Goal: Task Accomplishment & Management: Manage account settings

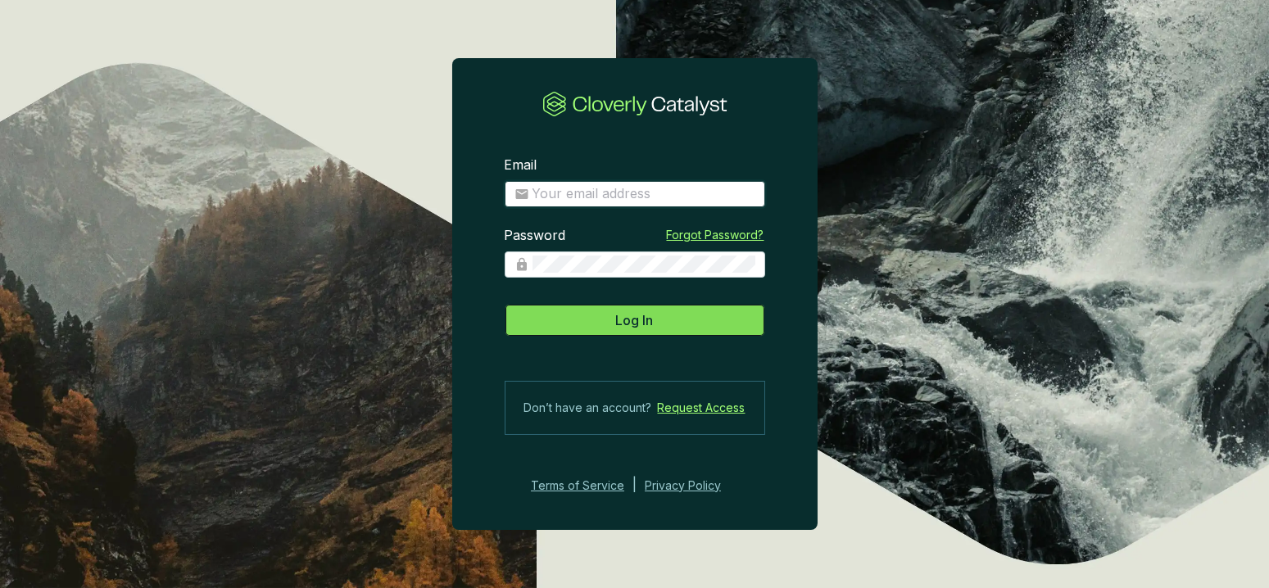
type input "[PERSON_NAME][EMAIL_ADDRESS][DOMAIN_NAME]"
click at [715, 321] on button "Log In" at bounding box center [634, 320] width 260 height 33
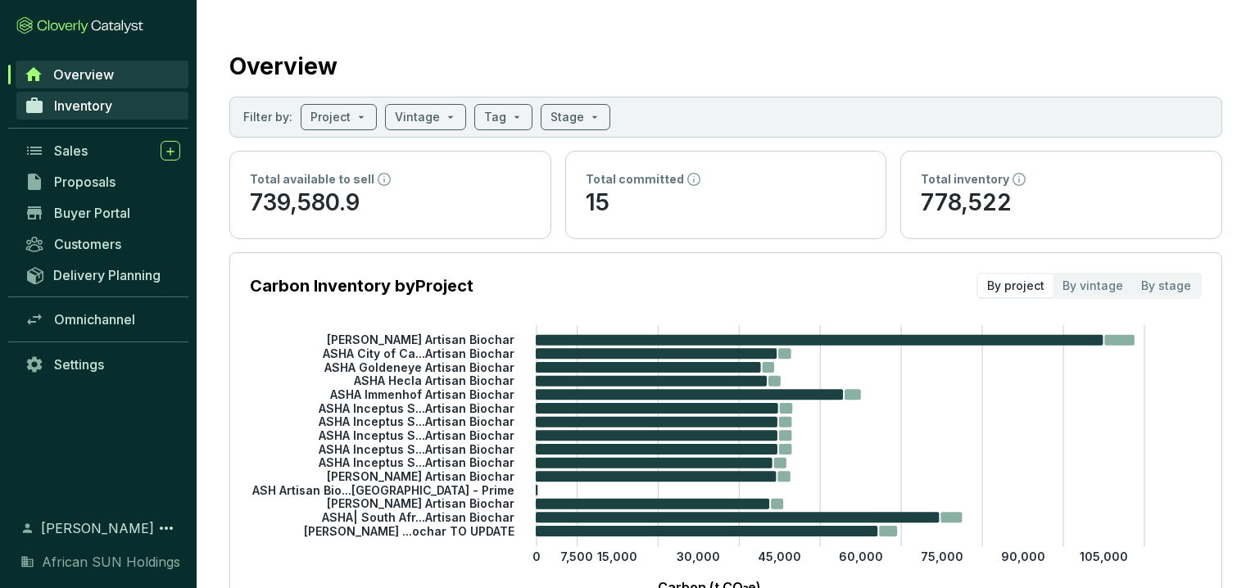
click at [117, 101] on link "Inventory" at bounding box center [102, 106] width 172 height 28
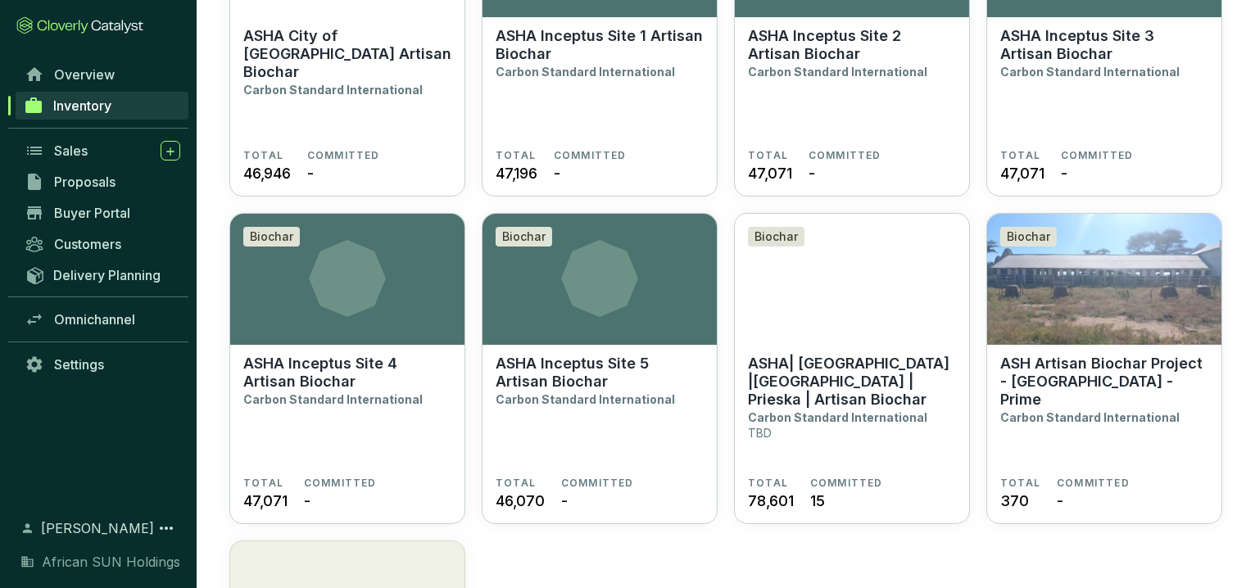
scroll to position [956, 0]
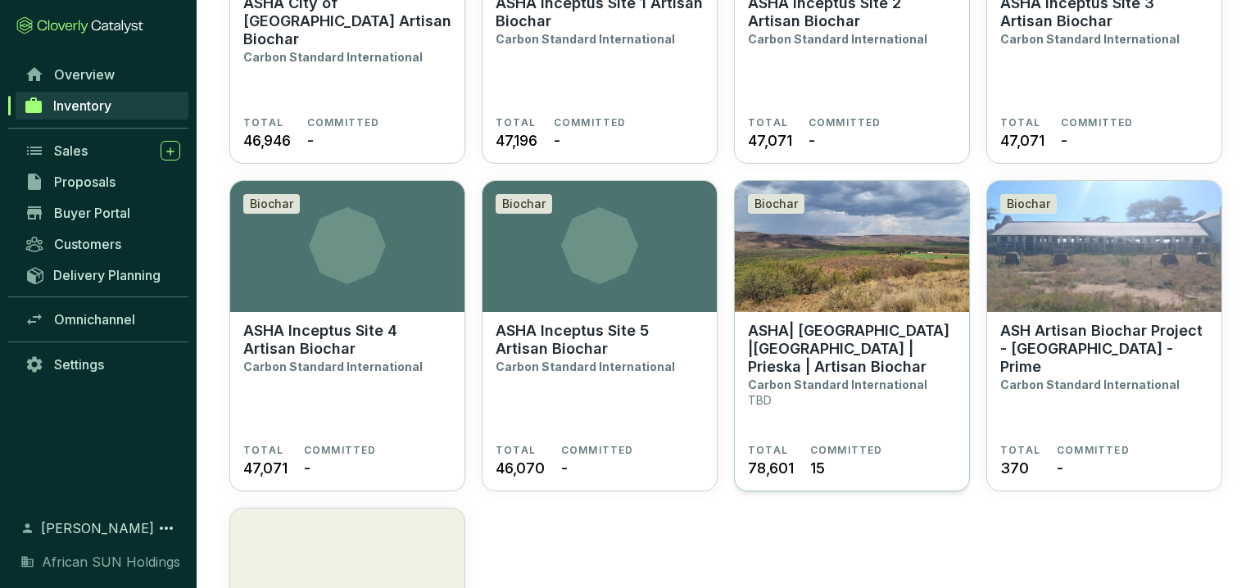
click at [848, 355] on p "ASHA| [GEOGRAPHIC_DATA] |[GEOGRAPHIC_DATA] | Prieska | Artisan Biochar" at bounding box center [852, 349] width 208 height 54
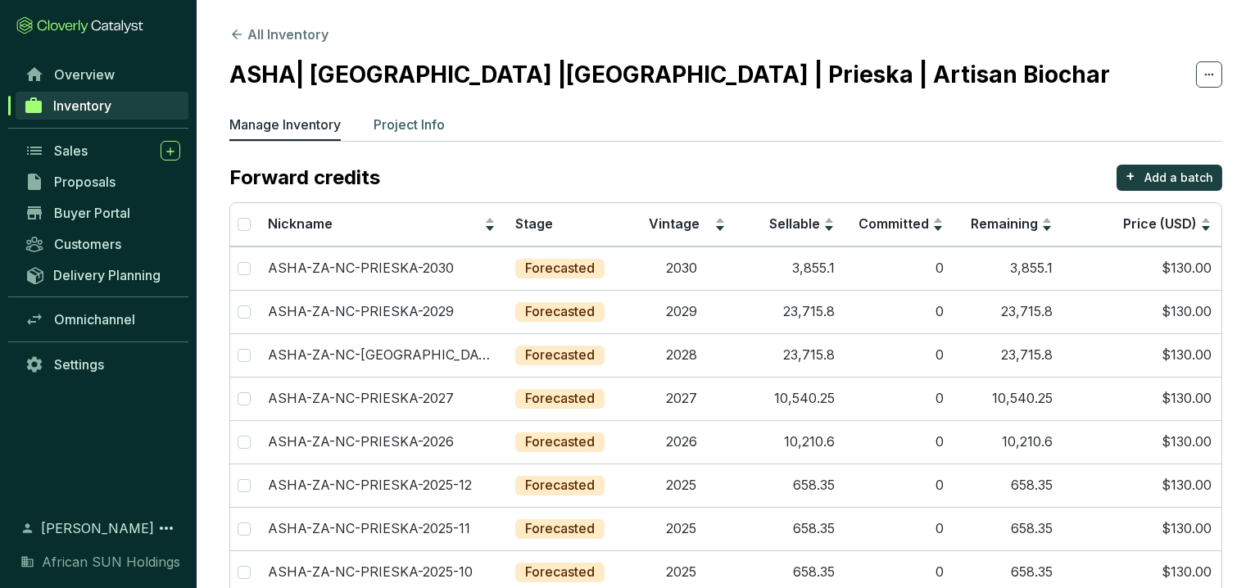
click at [434, 117] on p "Project Info" at bounding box center [408, 125] width 71 height 20
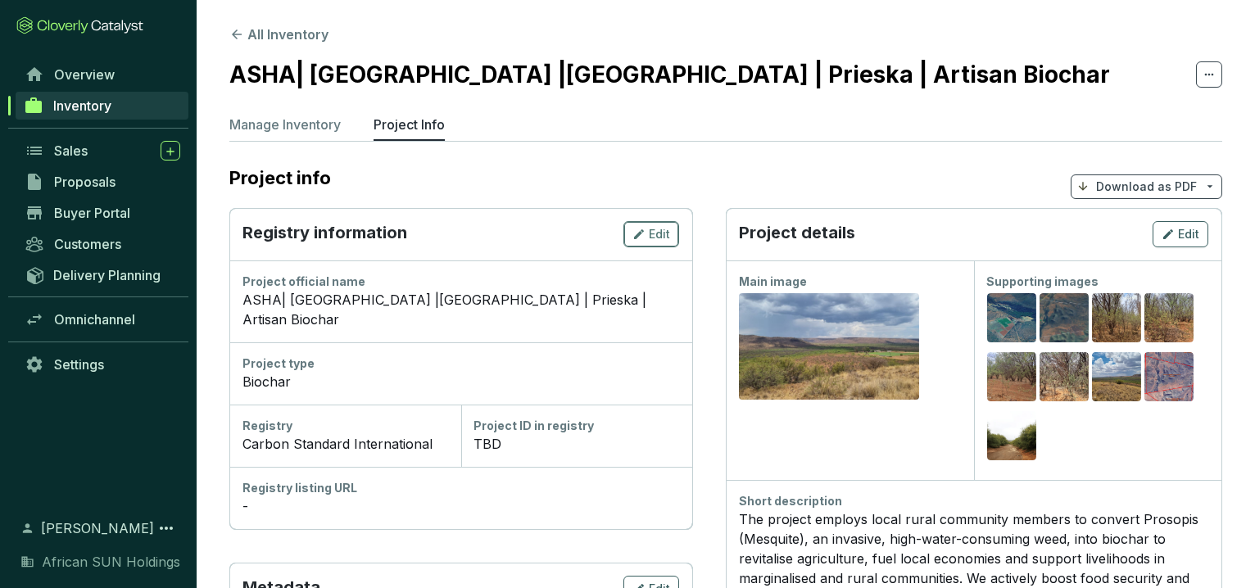
click at [647, 230] on div "Edit" at bounding box center [651, 234] width 38 height 20
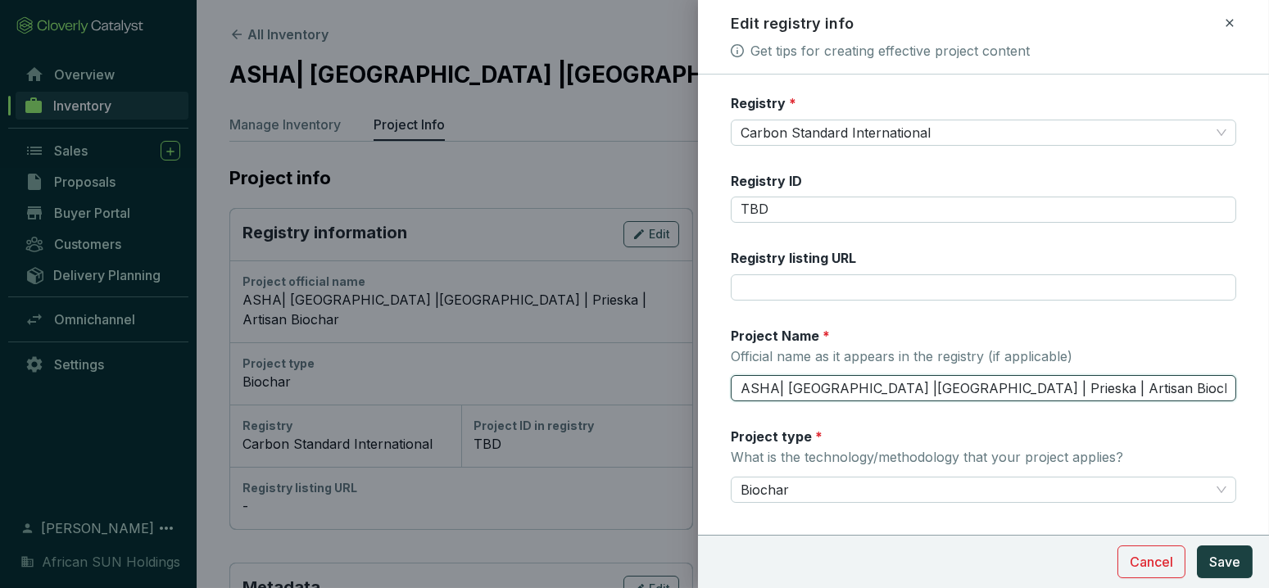
click at [778, 382] on input "ASHA| [GEOGRAPHIC_DATA] |[GEOGRAPHIC_DATA] | Prieska | Artisan Biochar" at bounding box center [982, 388] width 505 height 26
click at [982, 387] on input "ASHA - South Africa - Northern Cape | Prieska | Artisan Biochar" at bounding box center [982, 388] width 505 height 26
click at [1034, 378] on input "ASHA - South Africa - Northern Cape - Prieska | Artisan Biochar" at bounding box center [982, 388] width 505 height 26
click at [1050, 385] on input "ASHA - South Africa - Northern Cape - Prieska | Artisan Biochar" at bounding box center [982, 388] width 505 height 26
click at [1041, 378] on input "ASHA - South Africa - Northern Cape - Prieska | Artisan Biochar" at bounding box center [982, 388] width 505 height 26
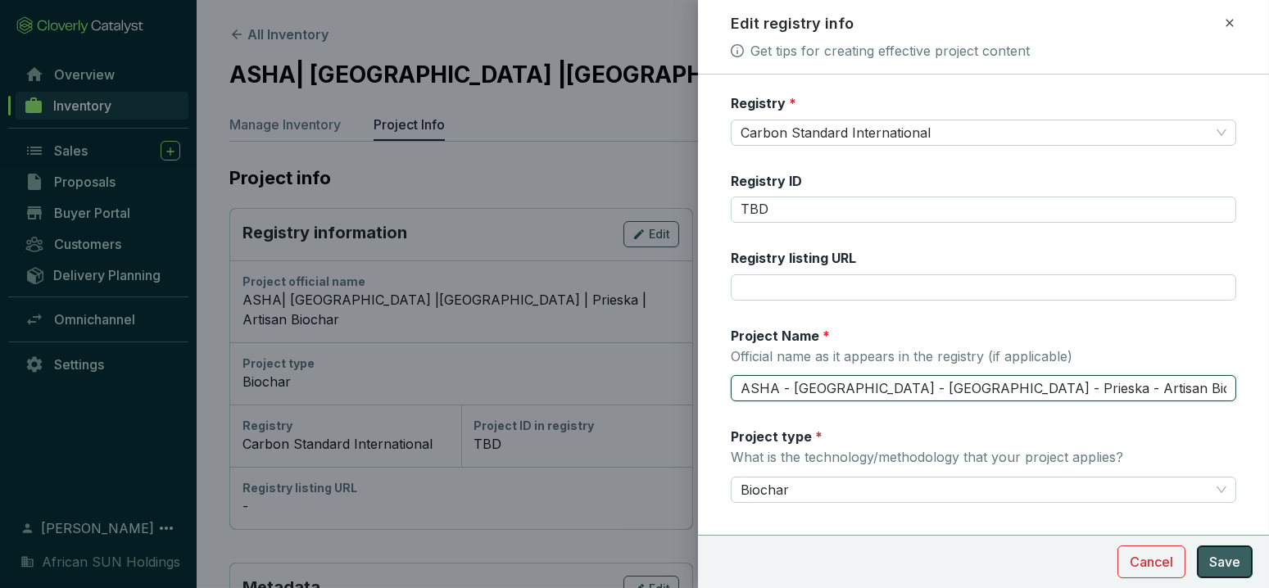
type input "ASHA - South Africa - Northern Cape - Prieska - Artisan Biochar"
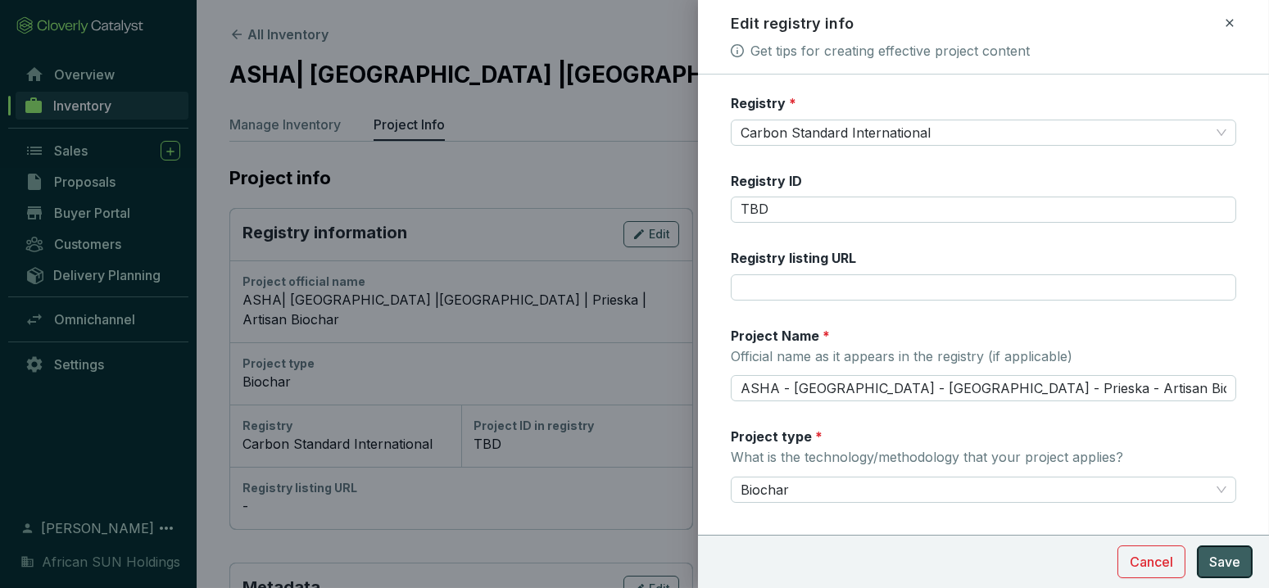
click at [1236, 555] on span "Save" at bounding box center [1224, 562] width 31 height 20
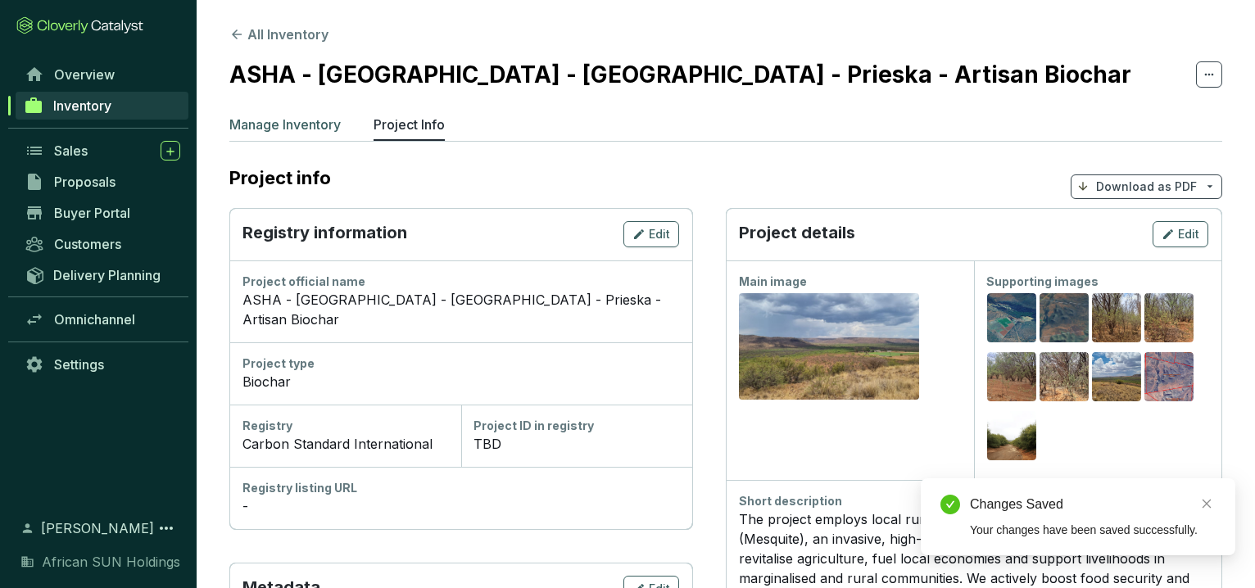
click at [304, 132] on p "Manage Inventory" at bounding box center [284, 125] width 111 height 20
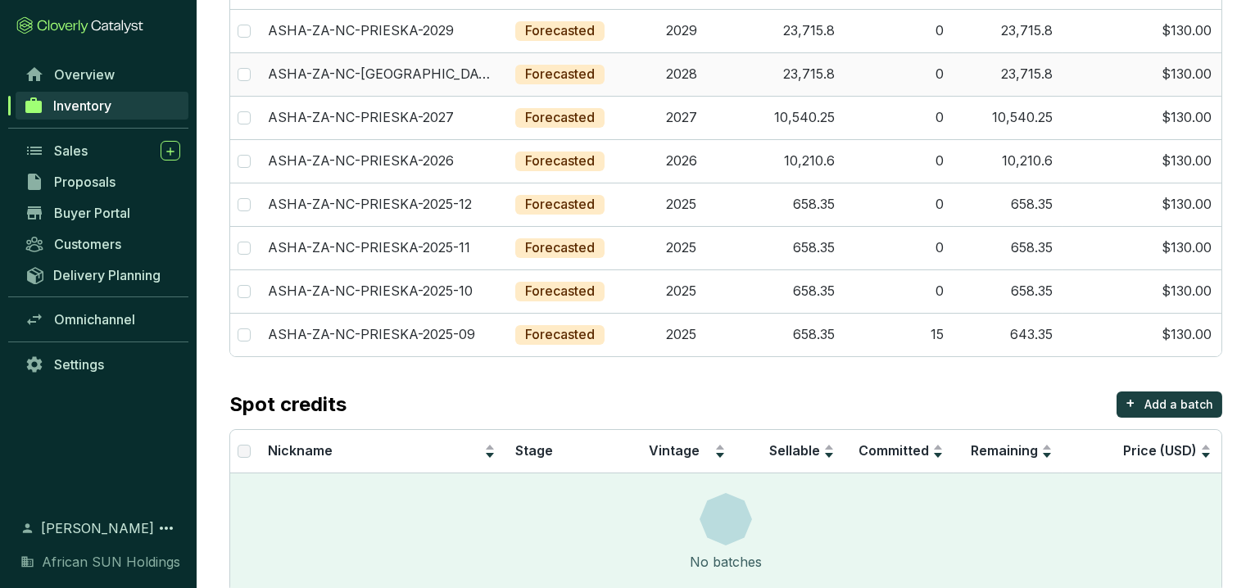
scroll to position [314, 0]
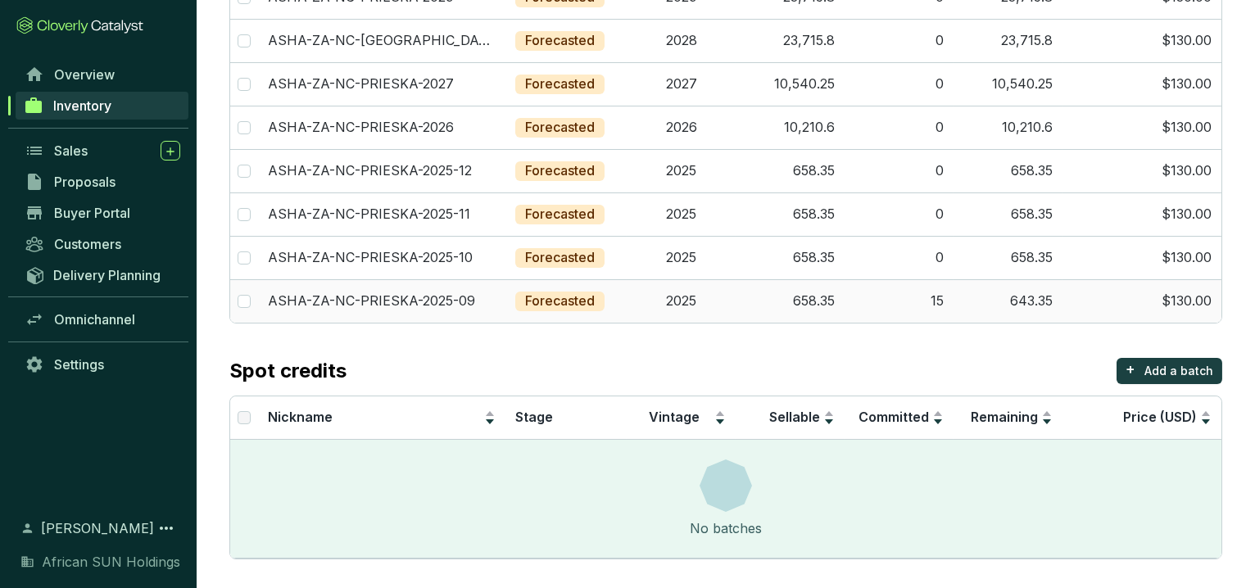
click at [824, 303] on td "658.35" at bounding box center [789, 300] width 109 height 43
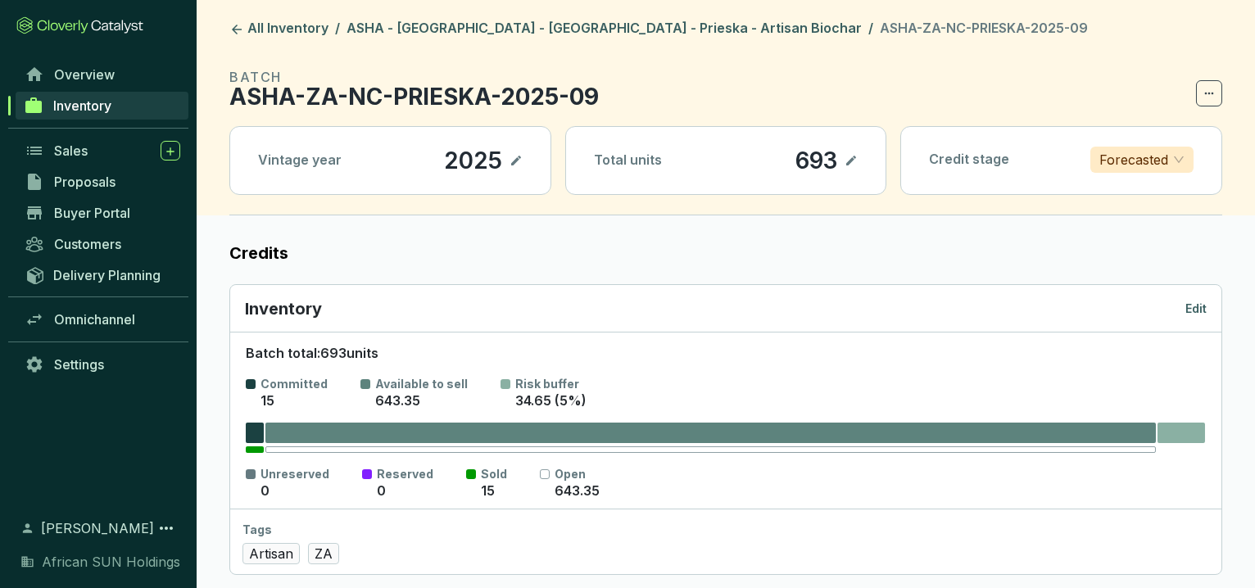
click at [843, 159] on section "693" at bounding box center [825, 161] width 63 height 28
click at [849, 157] on icon at bounding box center [850, 161] width 13 height 20
drag, startPoint x: 814, startPoint y: 152, endPoint x: 749, endPoint y: 138, distance: 67.0
click at [749, 138] on div "Total units 693" at bounding box center [726, 160] width 320 height 67
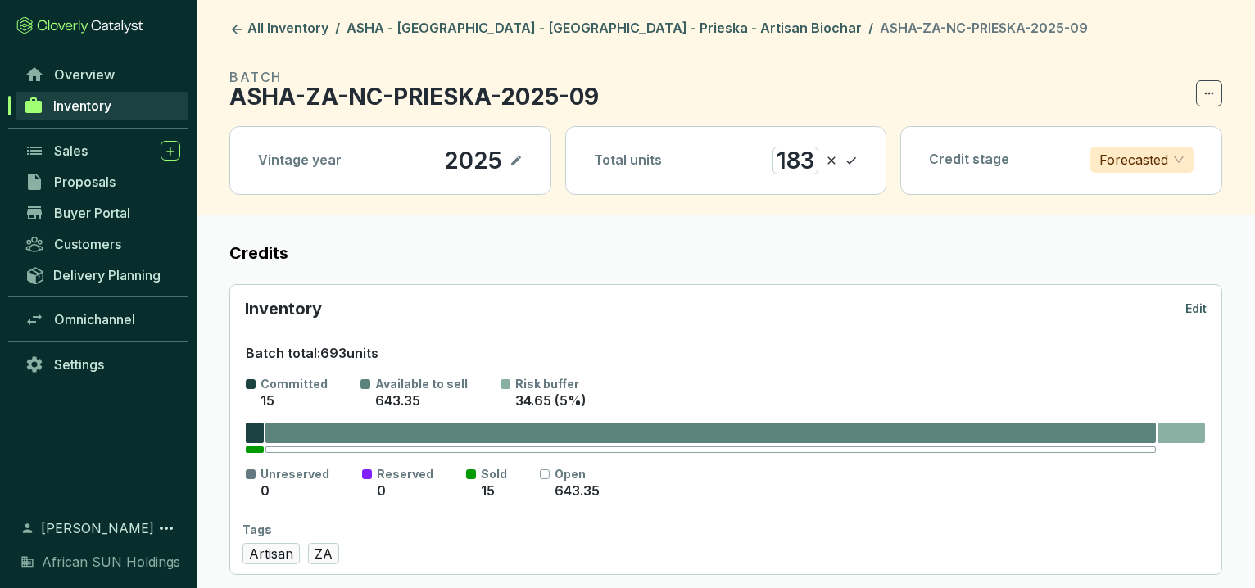
click at [82, 111] on span "Inventory" at bounding box center [82, 105] width 58 height 16
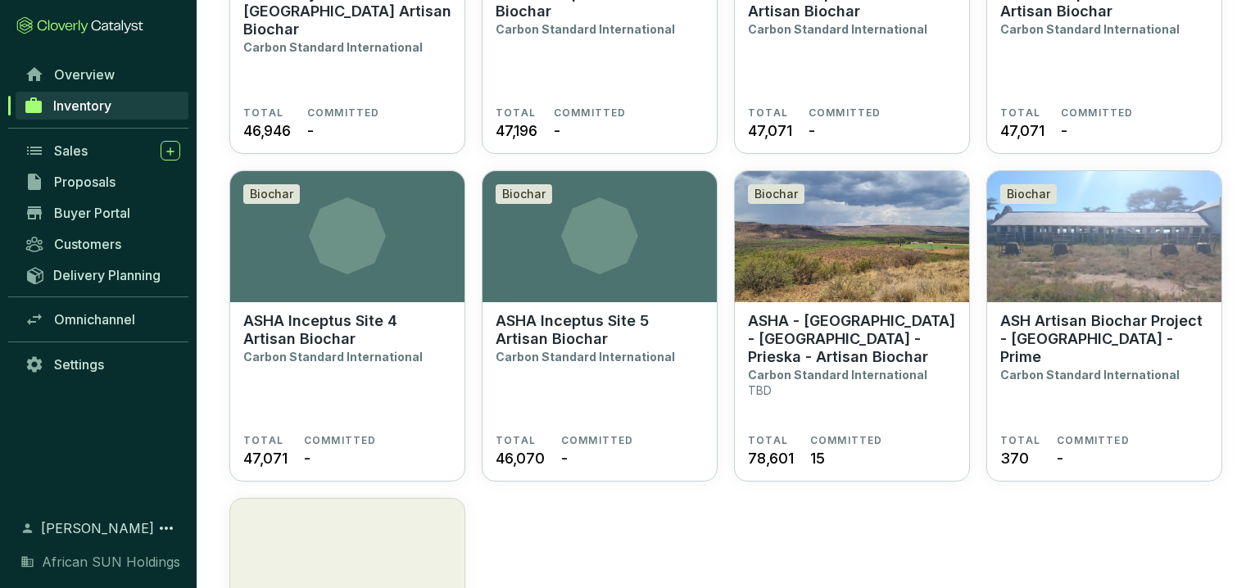
scroll to position [956, 0]
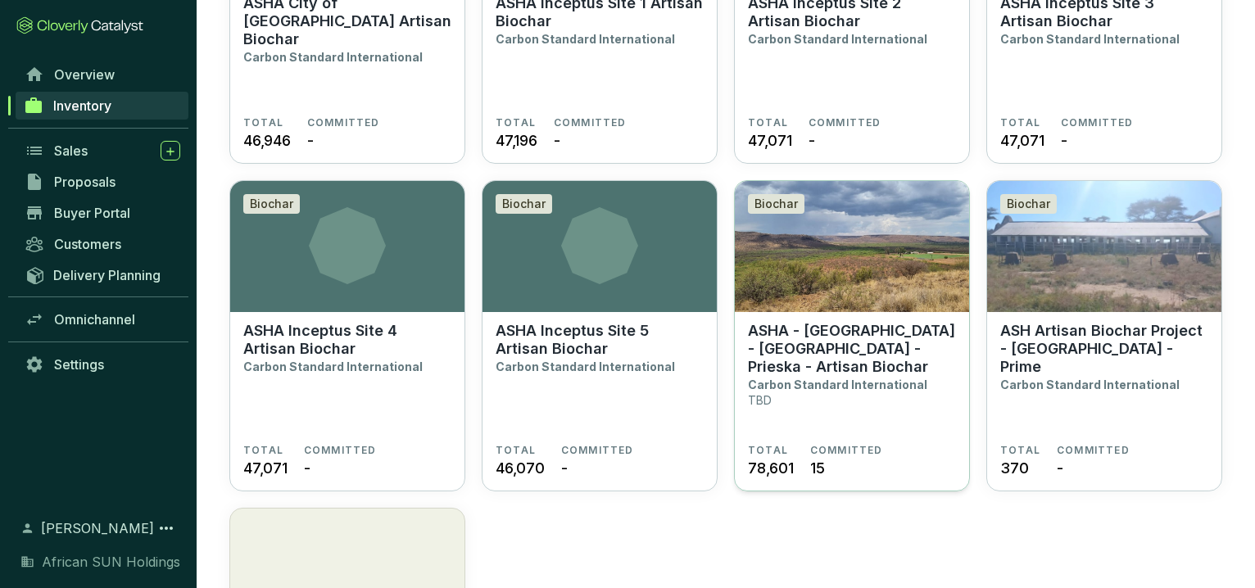
click at [817, 338] on p "ASHA - South Africa - Northern Cape - Prieska - Artisan Biochar" at bounding box center [852, 349] width 208 height 54
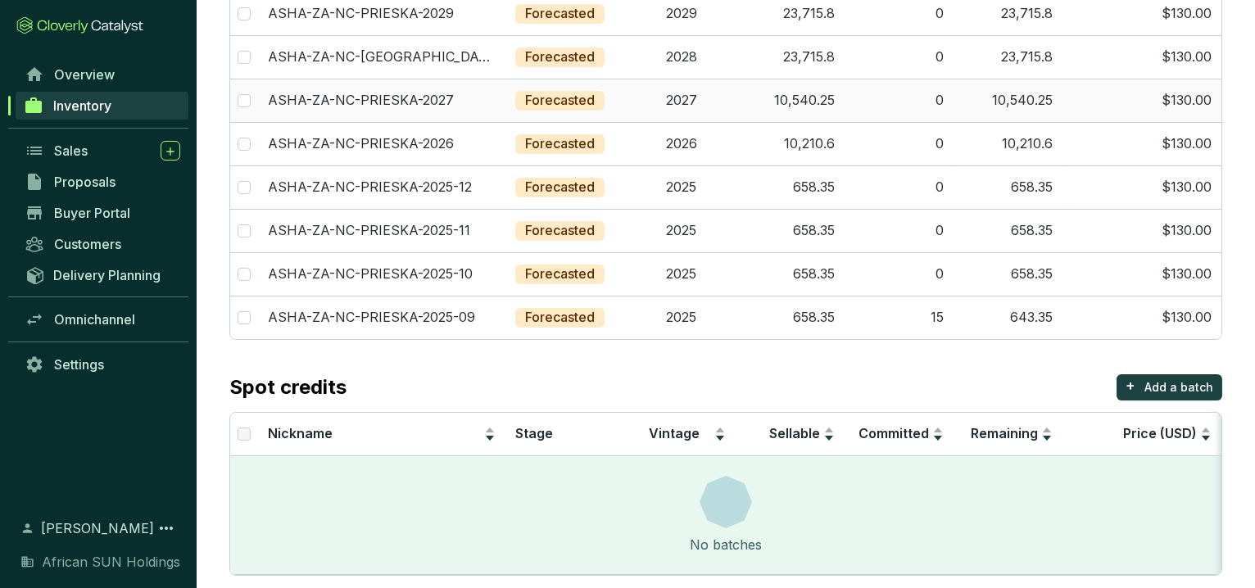
scroll to position [314, 0]
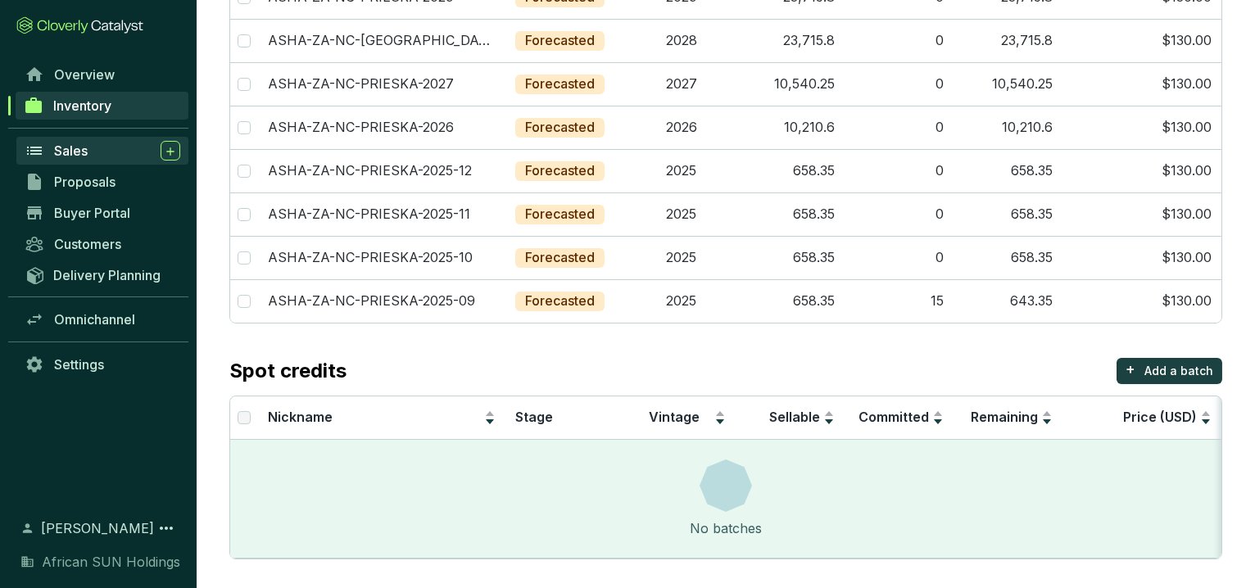
click at [66, 149] on span "Sales" at bounding box center [71, 150] width 34 height 16
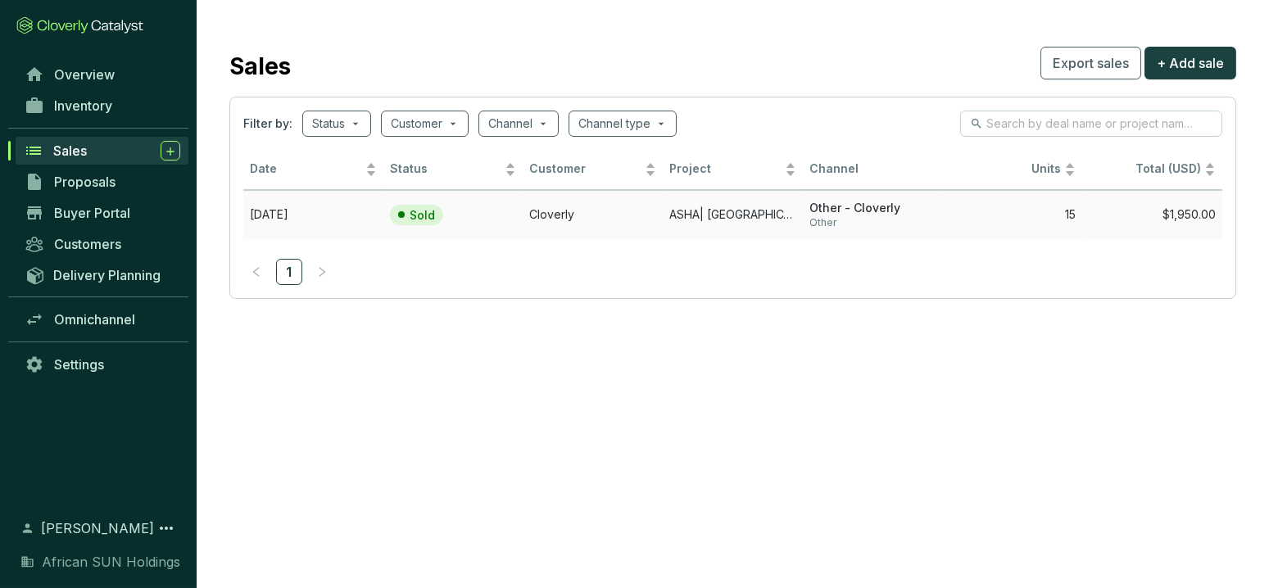
click at [772, 218] on td "ASHA| [GEOGRAPHIC_DATA] |[GEOGRAPHIC_DATA] | Prieska | Artisan Biochar" at bounding box center [733, 214] width 140 height 49
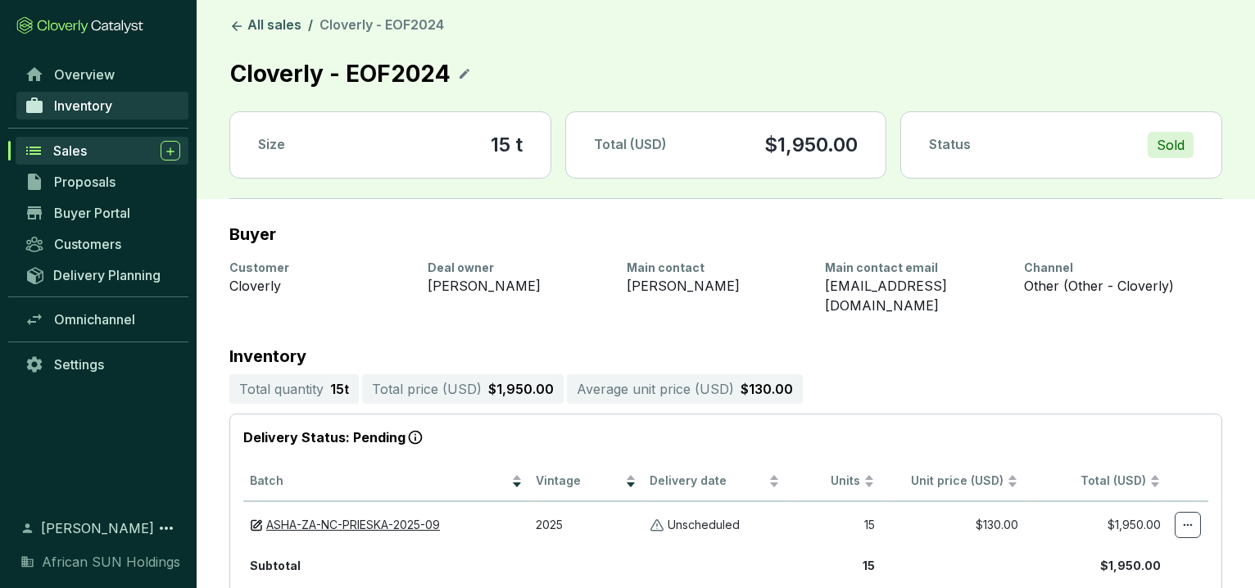
click at [99, 106] on span "Inventory" at bounding box center [83, 105] width 58 height 16
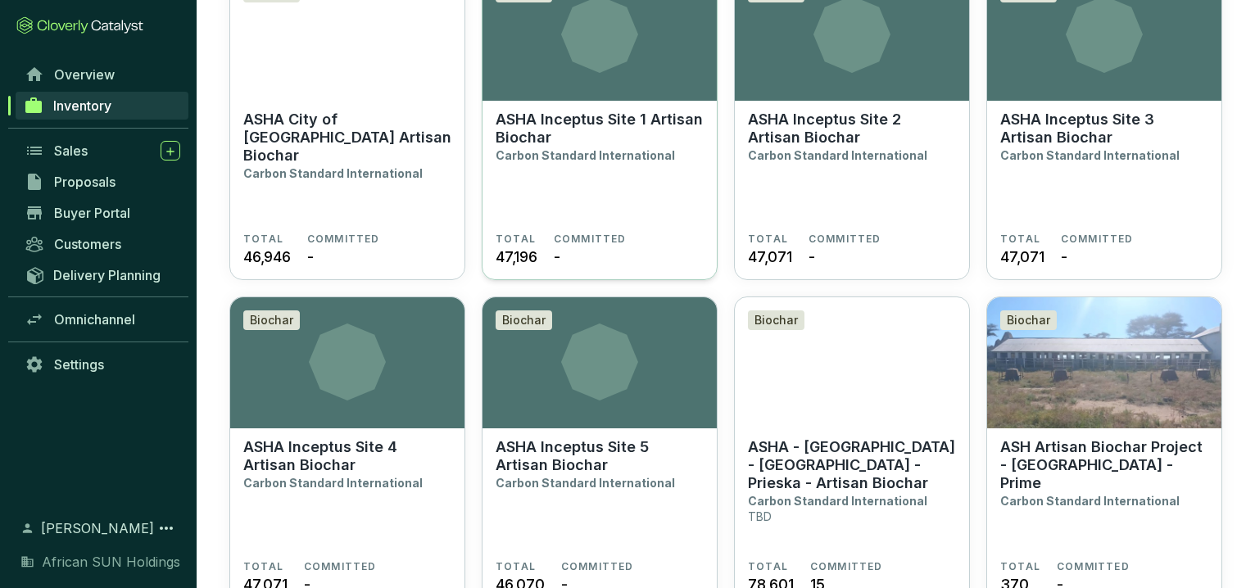
scroll to position [1001, 0]
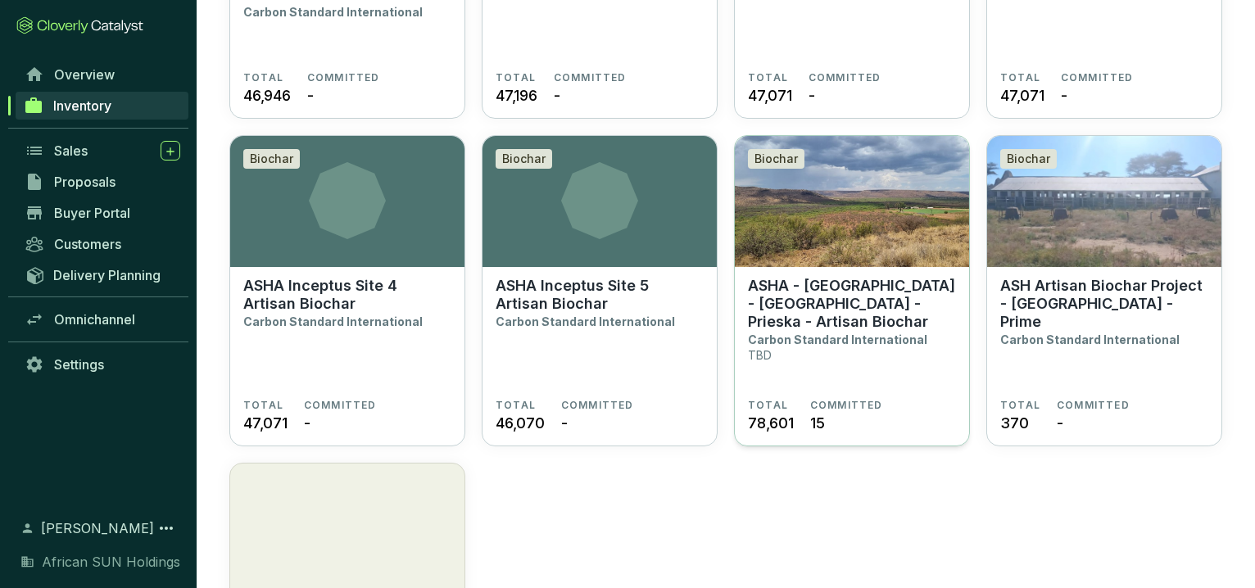
click at [881, 317] on p "ASHA - South Africa - Northern Cape - Prieska - Artisan Biochar" at bounding box center [852, 304] width 208 height 54
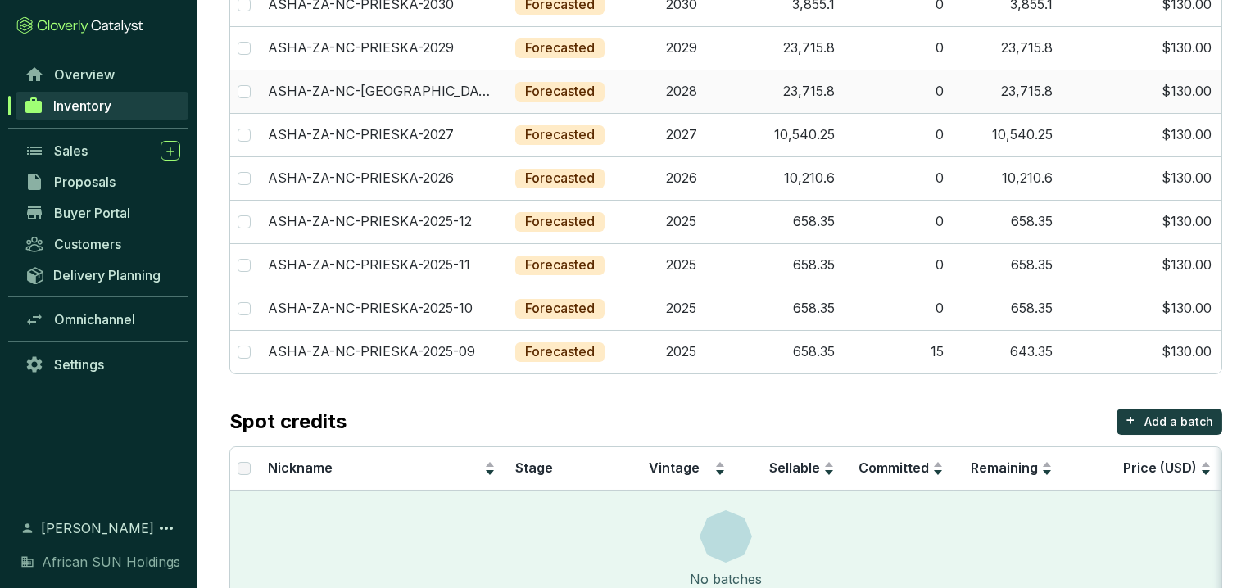
scroll to position [314, 0]
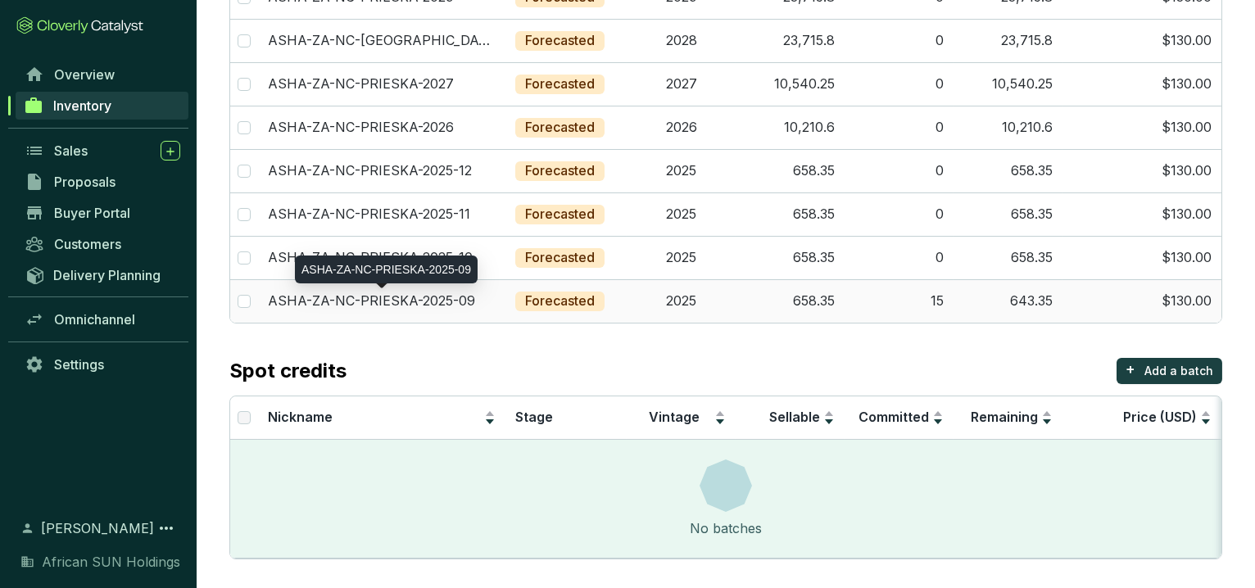
click at [465, 301] on p "ASHA-ZA-NC-PRIESKA-2025-09" at bounding box center [371, 301] width 207 height 18
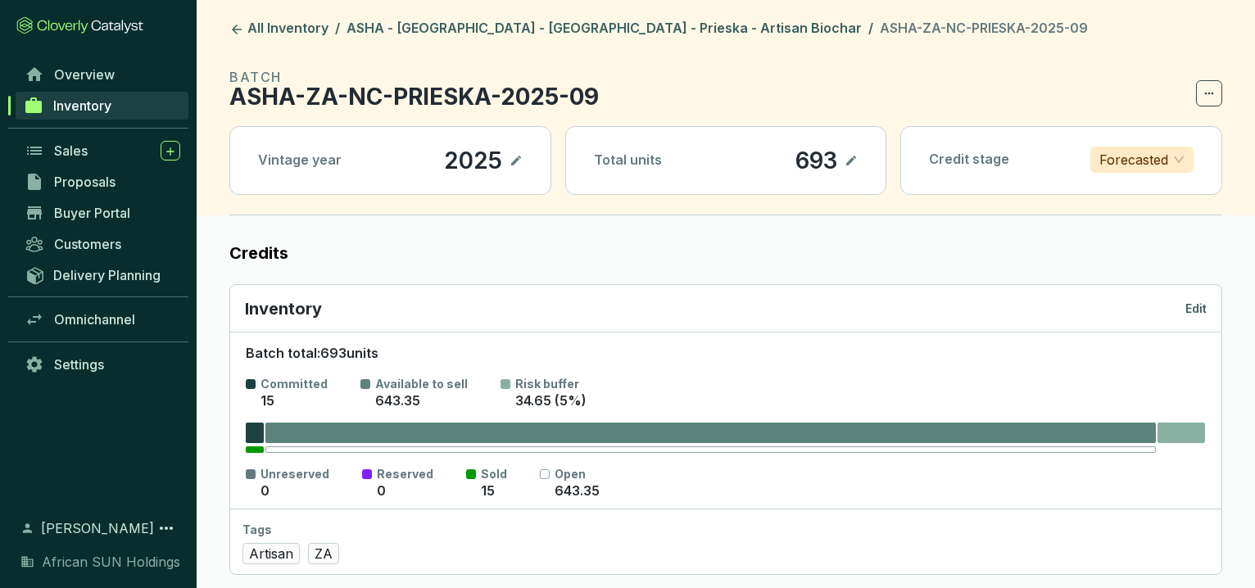
click at [844, 159] on icon at bounding box center [850, 161] width 13 height 20
click at [879, 332] on div "Batch total: 693 units Committed 15 Available to sell 643.35 Risk buffer 34.65 …" at bounding box center [725, 420] width 992 height 177
click at [428, 152] on div "Vintage year 2025" at bounding box center [390, 160] width 320 height 67
click at [456, 156] on p "2025" at bounding box center [473, 161] width 60 height 28
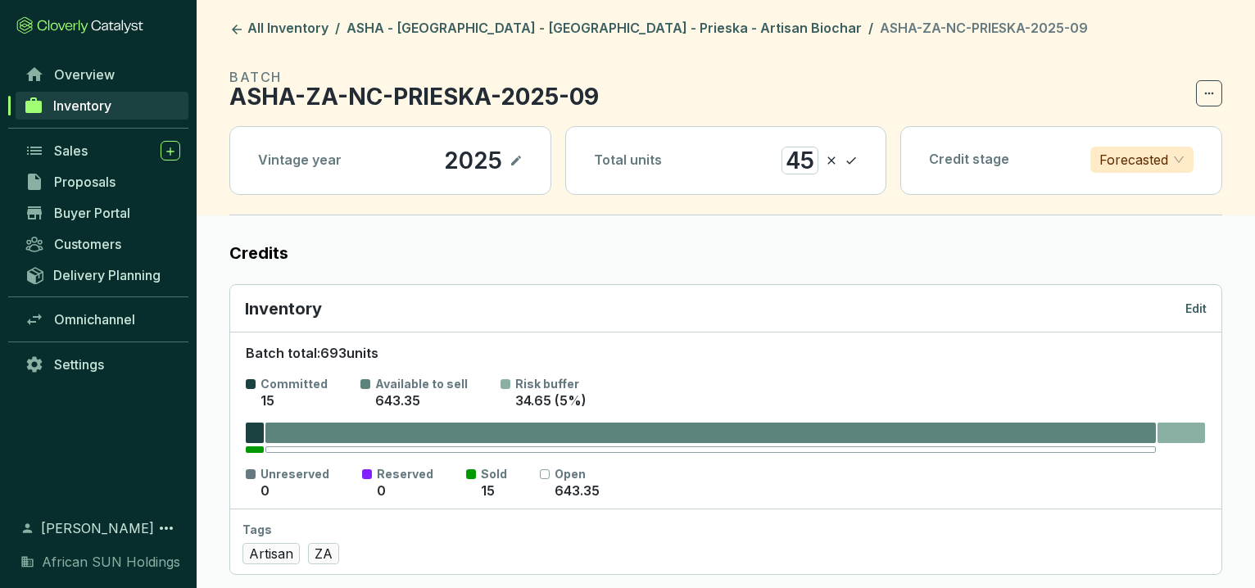
click at [476, 156] on p "2025" at bounding box center [473, 161] width 60 height 28
click at [853, 165] on icon at bounding box center [850, 161] width 13 height 20
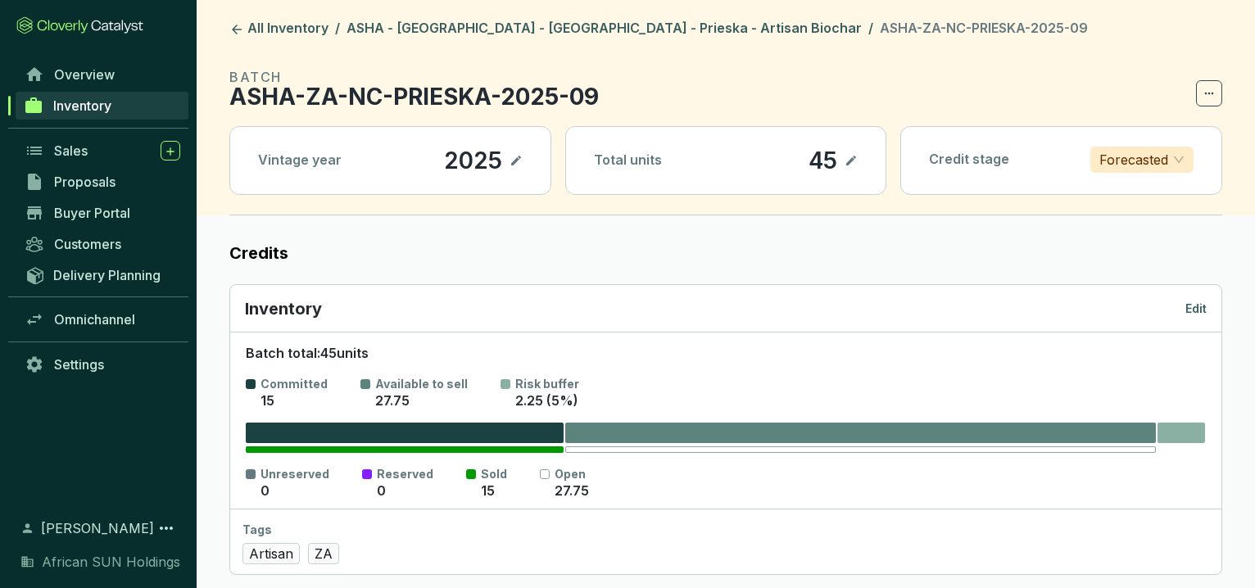
click at [1192, 310] on p "Edit" at bounding box center [1195, 309] width 21 height 16
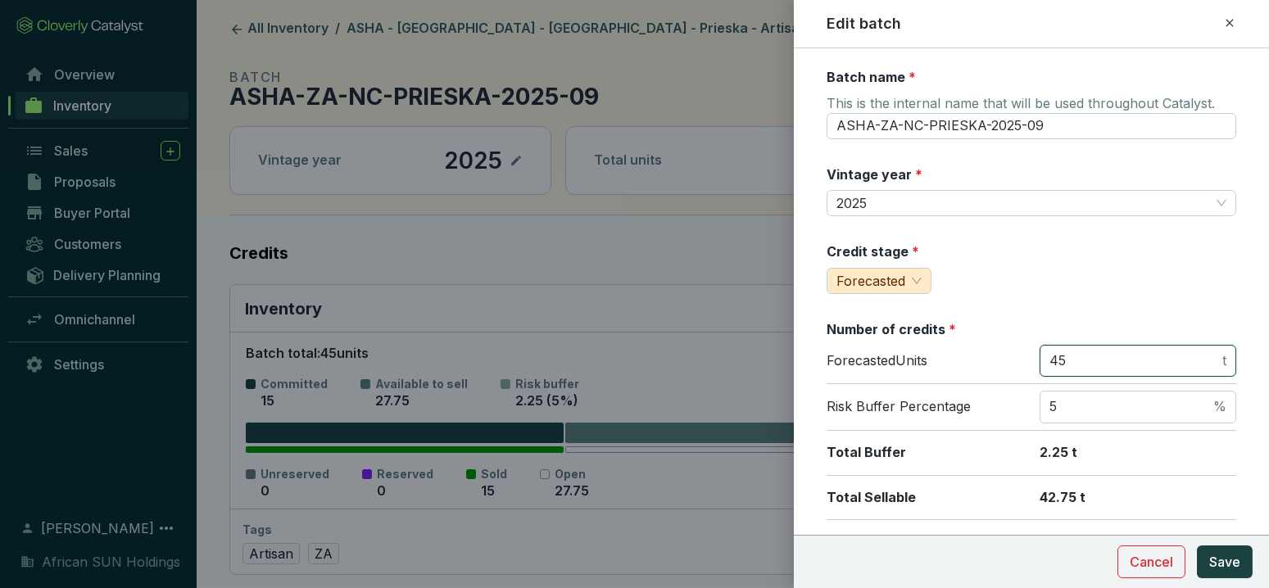
drag, startPoint x: 1089, startPoint y: 360, endPoint x: 965, endPoint y: 351, distance: 124.8
click at [965, 351] on div "Forecasted Units 45 t" at bounding box center [1030, 365] width 409 height 40
type input "3"
type input "45"
click at [1244, 572] on button "Save" at bounding box center [1224, 561] width 56 height 33
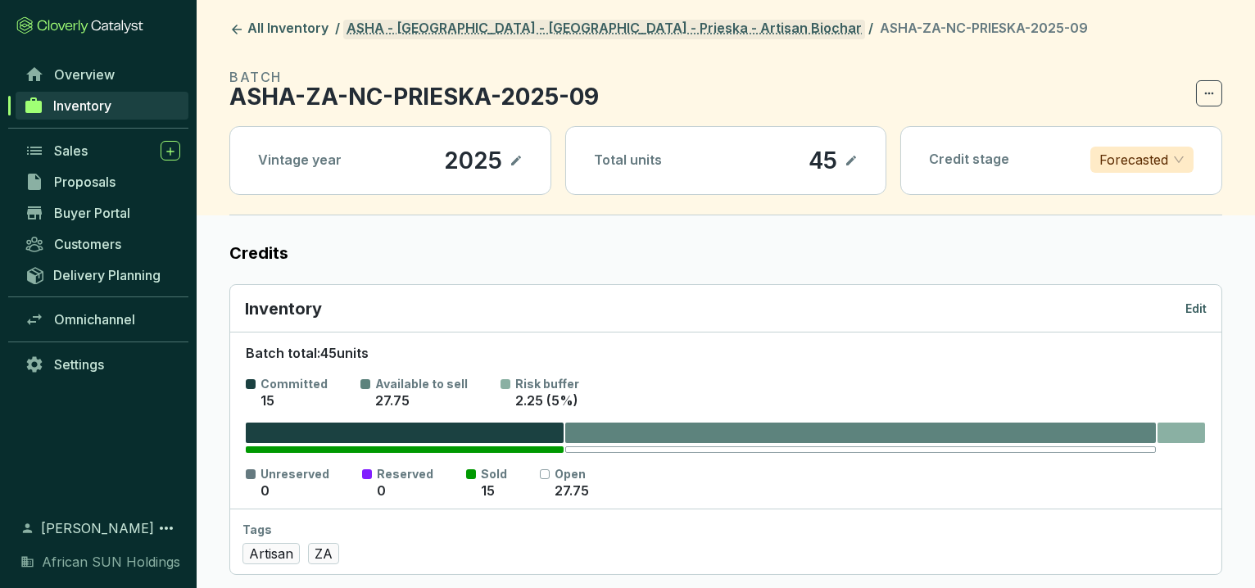
click at [460, 26] on link "ASHA - South Africa - Northern Cape - Prieska - Artisan Biochar" at bounding box center [604, 30] width 522 height 20
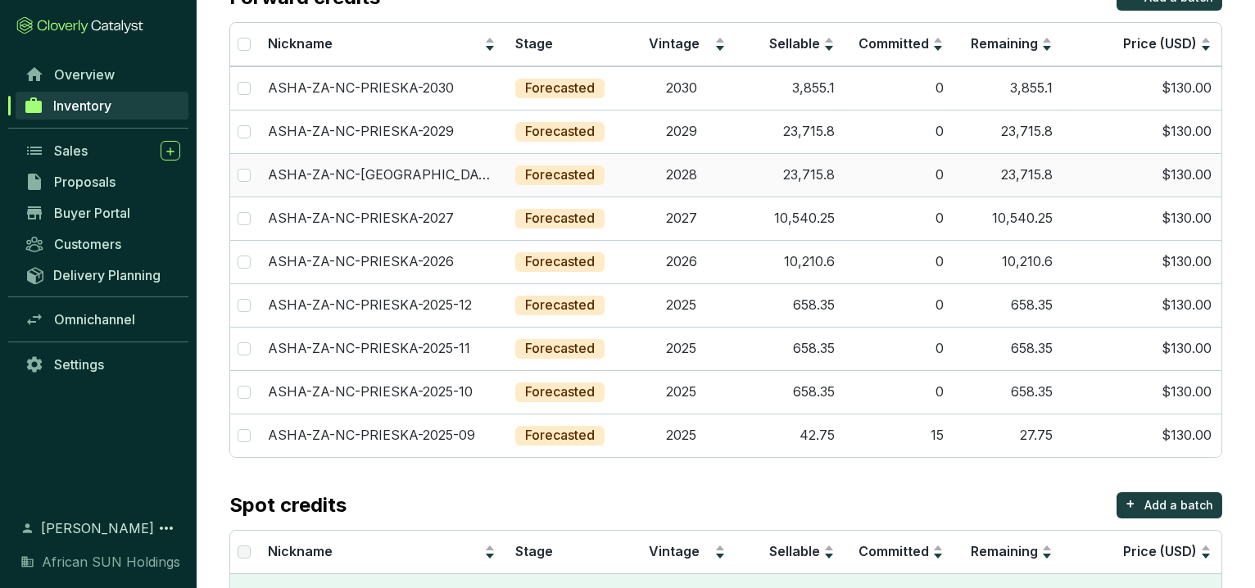
scroll to position [182, 0]
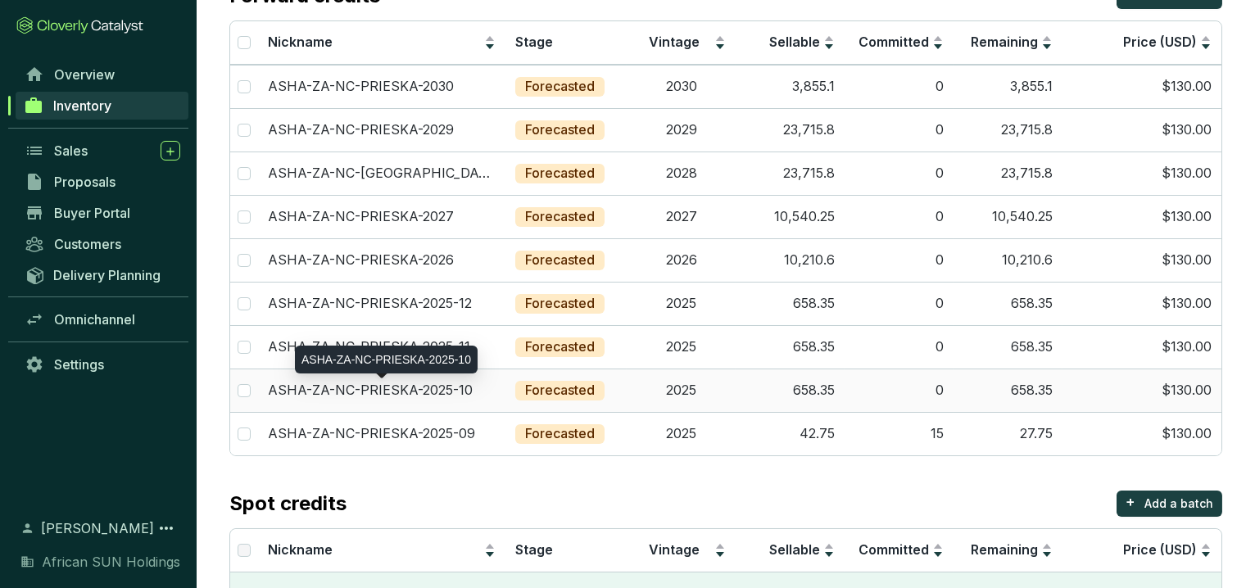
click at [393, 387] on p "ASHA-ZA-NC-PRIESKA-2025-10" at bounding box center [370, 391] width 205 height 18
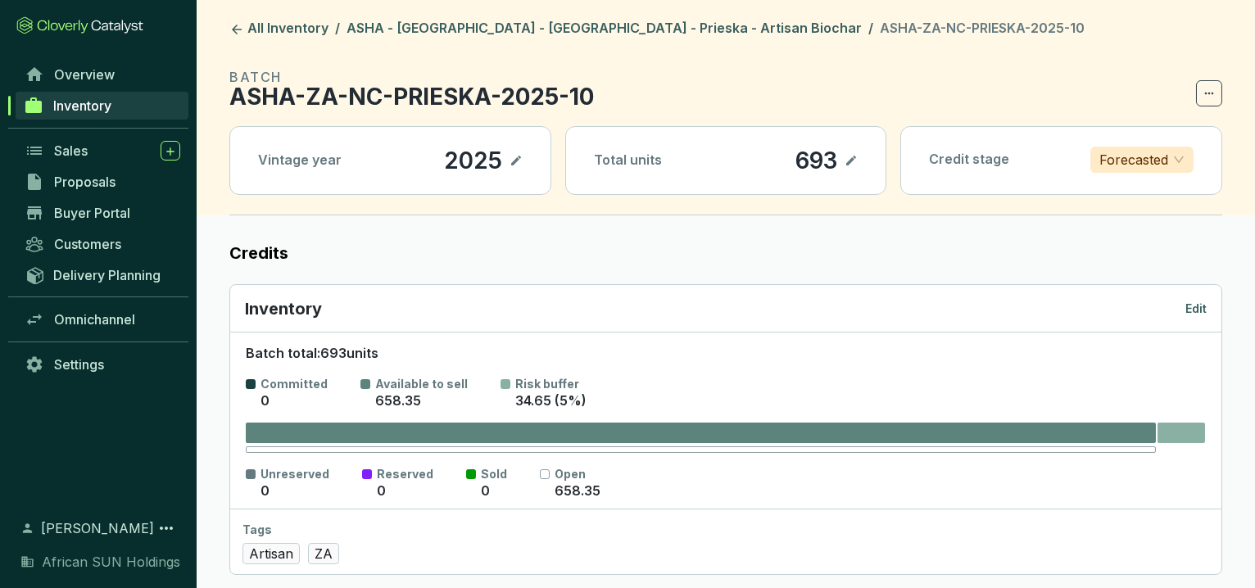
click at [849, 156] on icon at bounding box center [850, 161] width 13 height 20
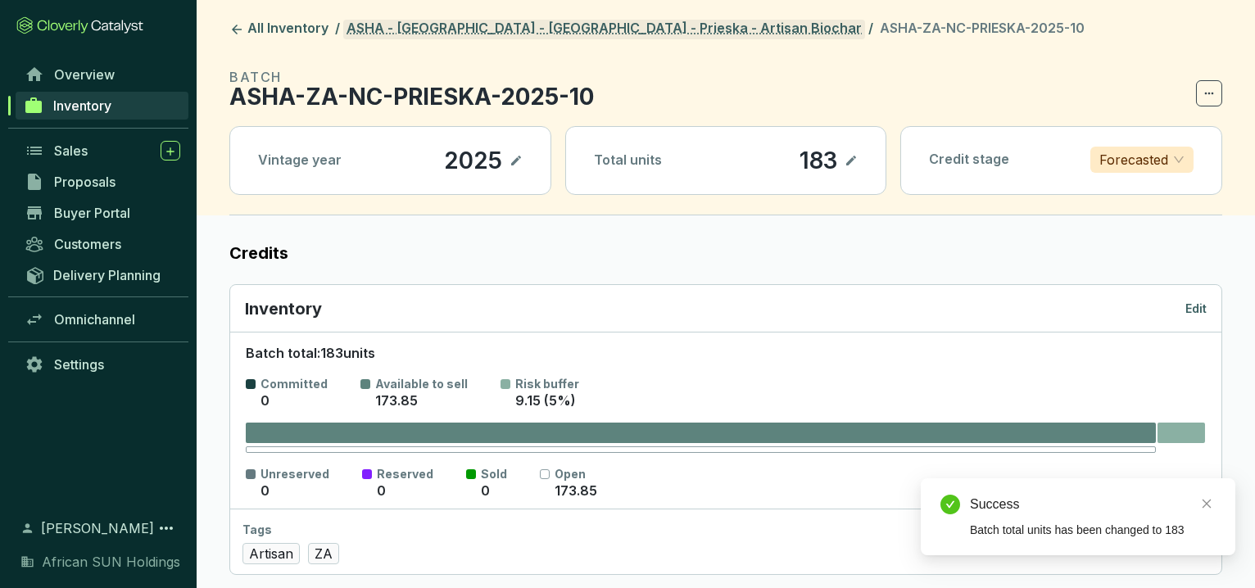
click at [667, 34] on link "ASHA - South Africa - Northern Cape - Prieska - Artisan Biochar" at bounding box center [604, 30] width 522 height 20
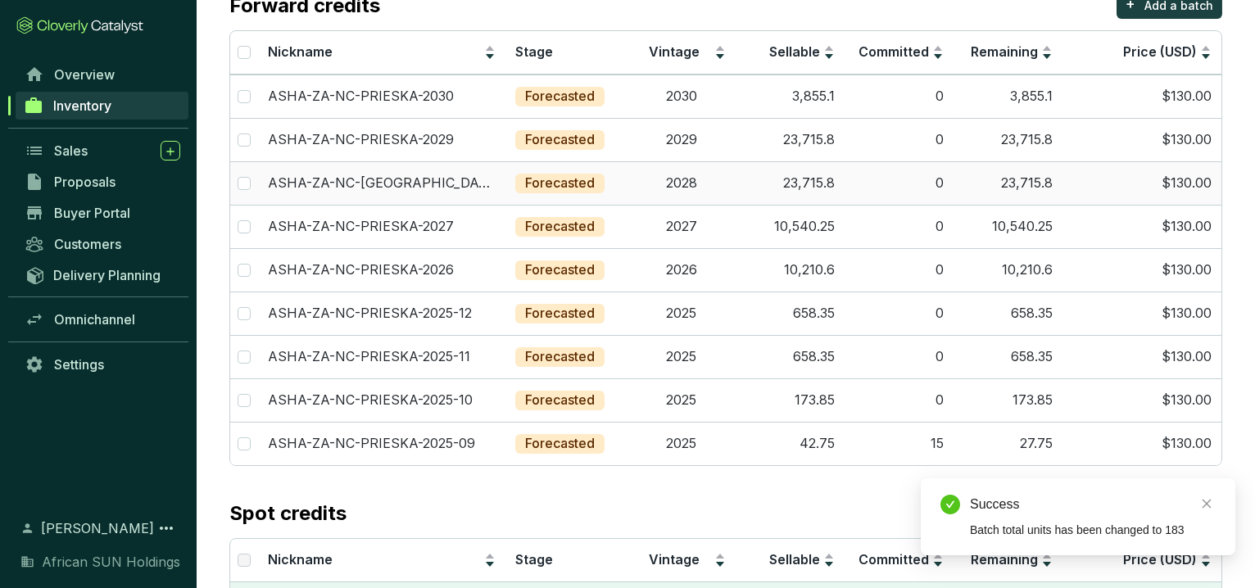
scroll to position [182, 0]
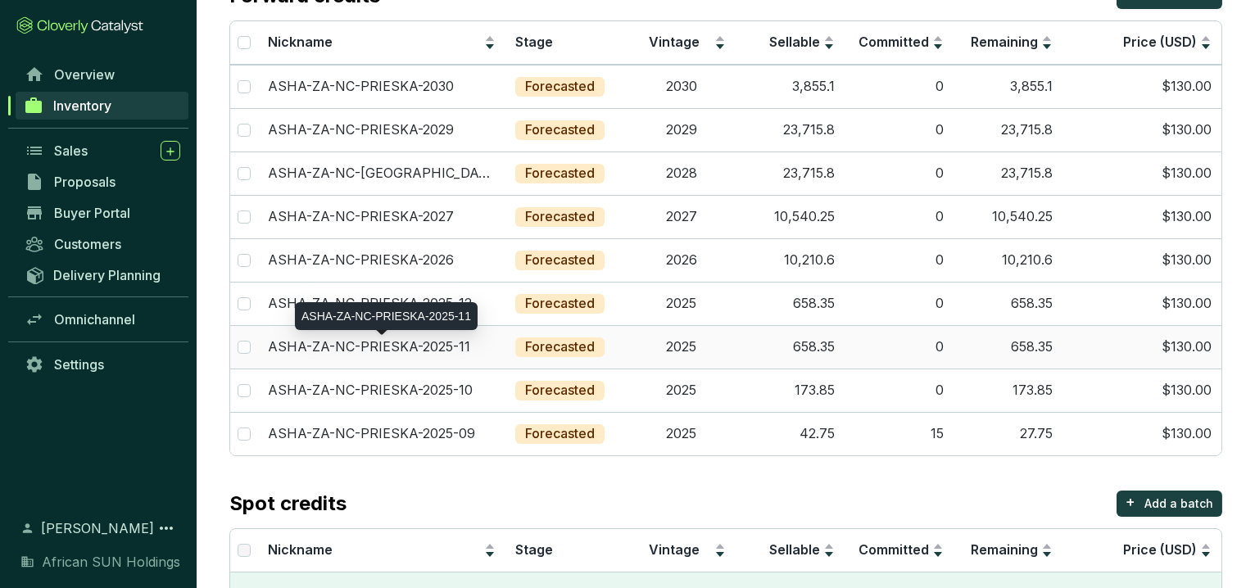
click at [450, 338] on p "ASHA-ZA-NC-PRIESKA-2025-11" at bounding box center [369, 347] width 202 height 18
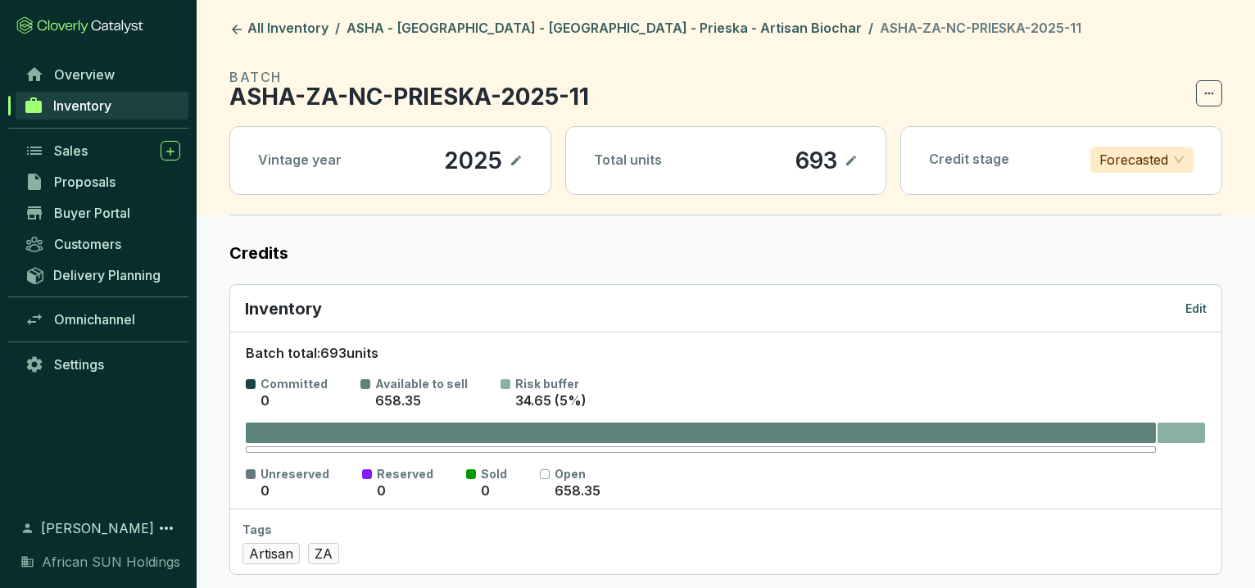
click at [856, 159] on icon at bounding box center [850, 161] width 13 height 20
click at [855, 161] on icon at bounding box center [850, 161] width 13 height 20
click at [673, 34] on link "ASHA - South Africa - Northern Cape - Prieska - Artisan Biochar" at bounding box center [604, 30] width 522 height 20
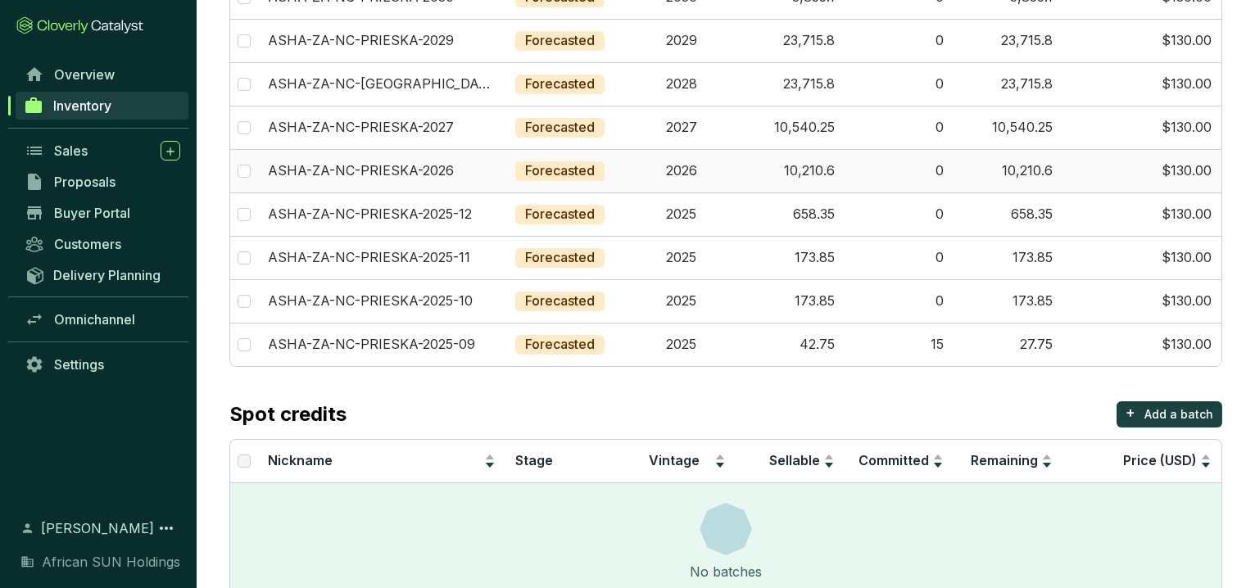
scroll to position [273, 0]
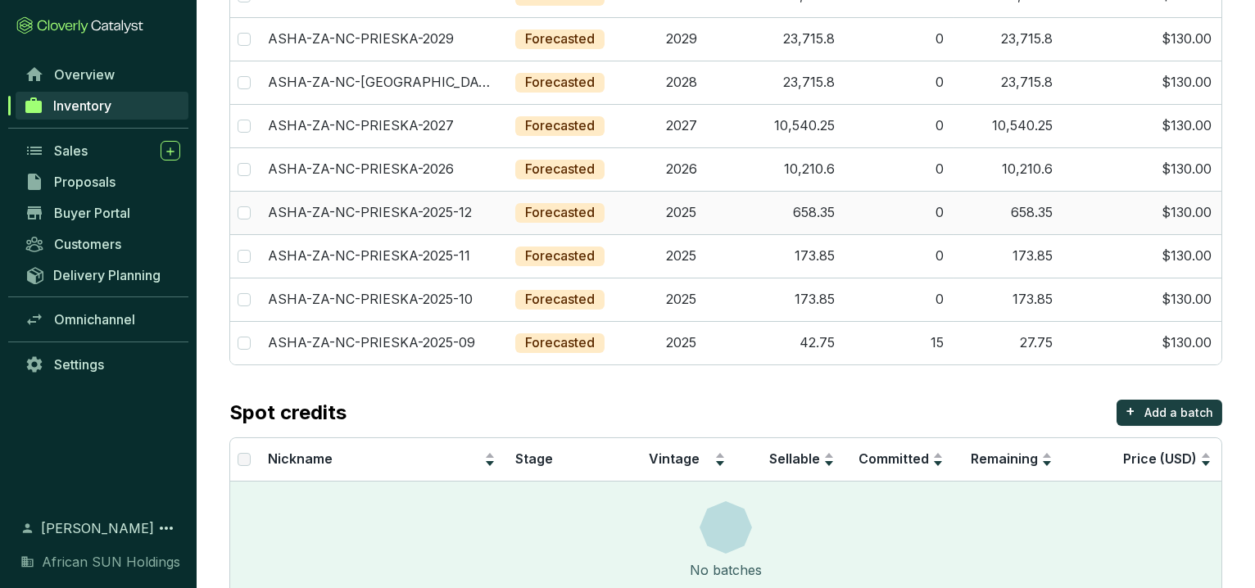
click at [1041, 212] on td "658.35" at bounding box center [1007, 212] width 109 height 43
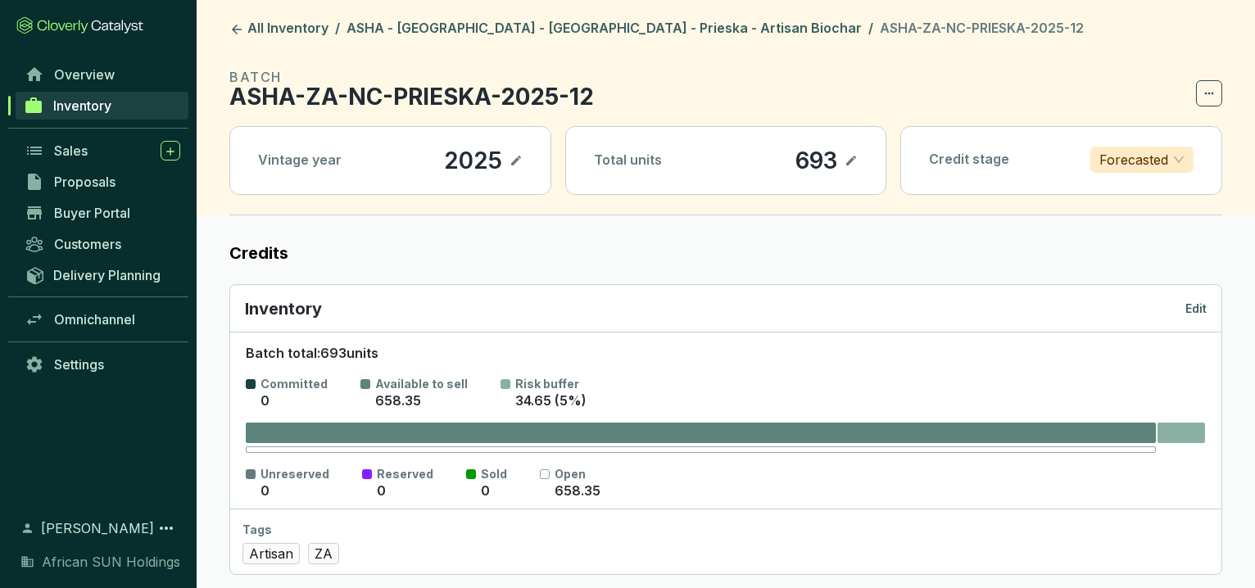
click at [1047, 364] on section "Batch total: 693 units Committed 0 Available to sell 658.35 Risk buffer 34.65 (…" at bounding box center [725, 423] width 959 height 156
click at [851, 160] on icon at bounding box center [851, 161] width 10 height 10
drag, startPoint x: 768, startPoint y: 158, endPoint x: 828, endPoint y: 164, distance: 60.1
click at [828, 164] on section "693" at bounding box center [812, 161] width 89 height 28
click at [853, 152] on icon at bounding box center [850, 161] width 13 height 20
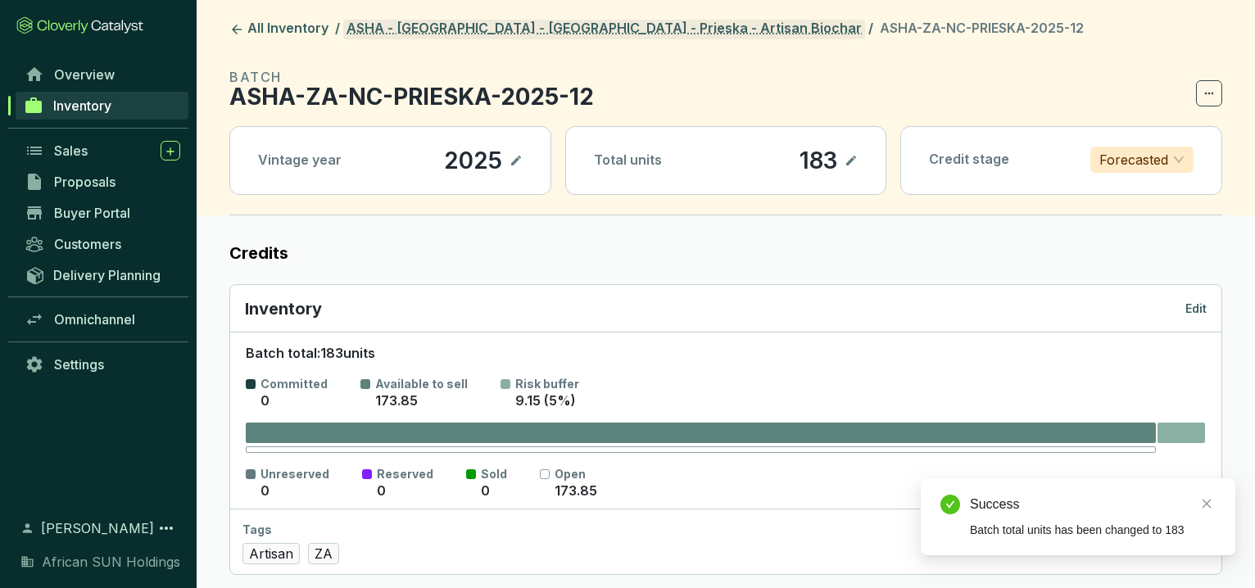
click at [612, 33] on link "ASHA - South Africa - Northern Cape - Prieska - Artisan Biochar" at bounding box center [604, 30] width 522 height 20
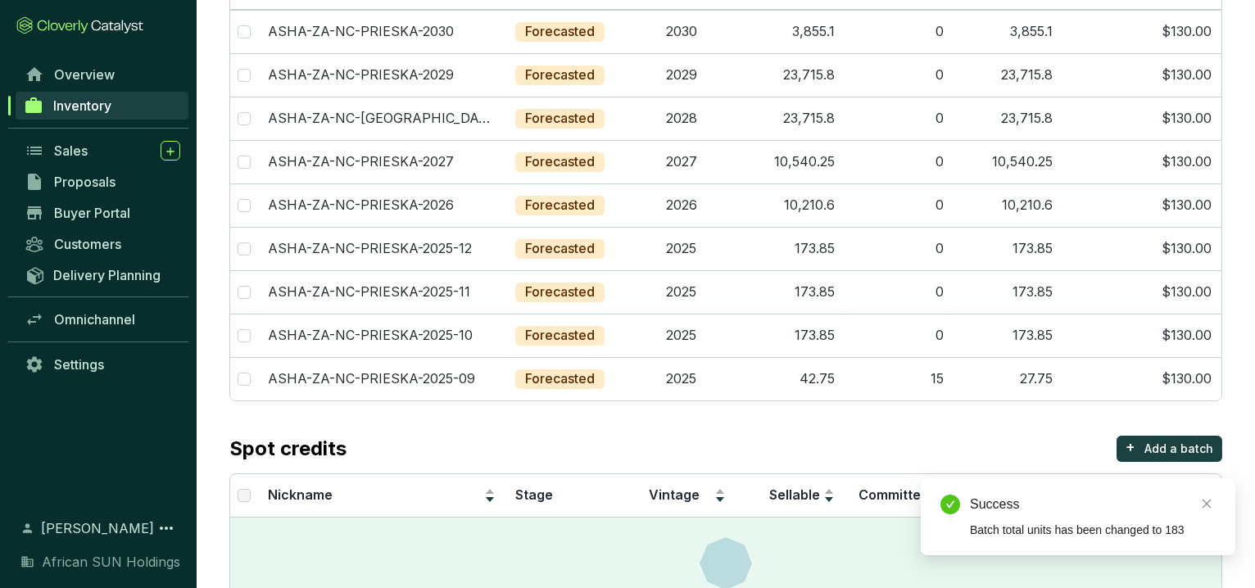
scroll to position [133, 0]
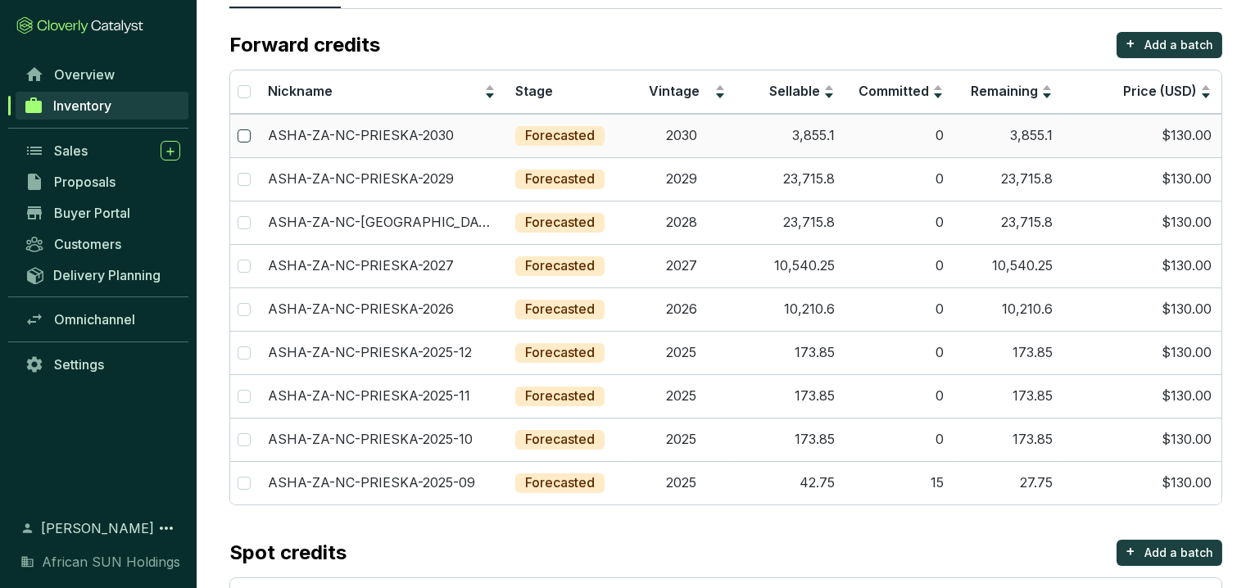
click at [245, 130] on input "checkbox" at bounding box center [243, 135] width 13 height 13
checkbox input "true"
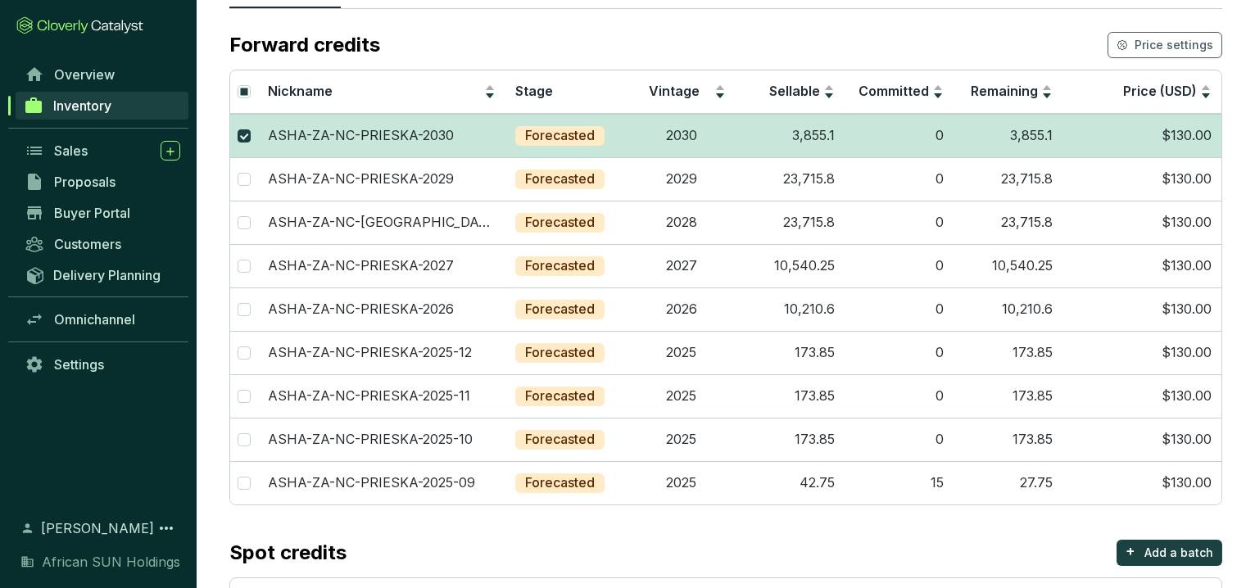
click at [361, 129] on p "ASHA-ZA-NC-PRIESKA-2030" at bounding box center [361, 136] width 186 height 18
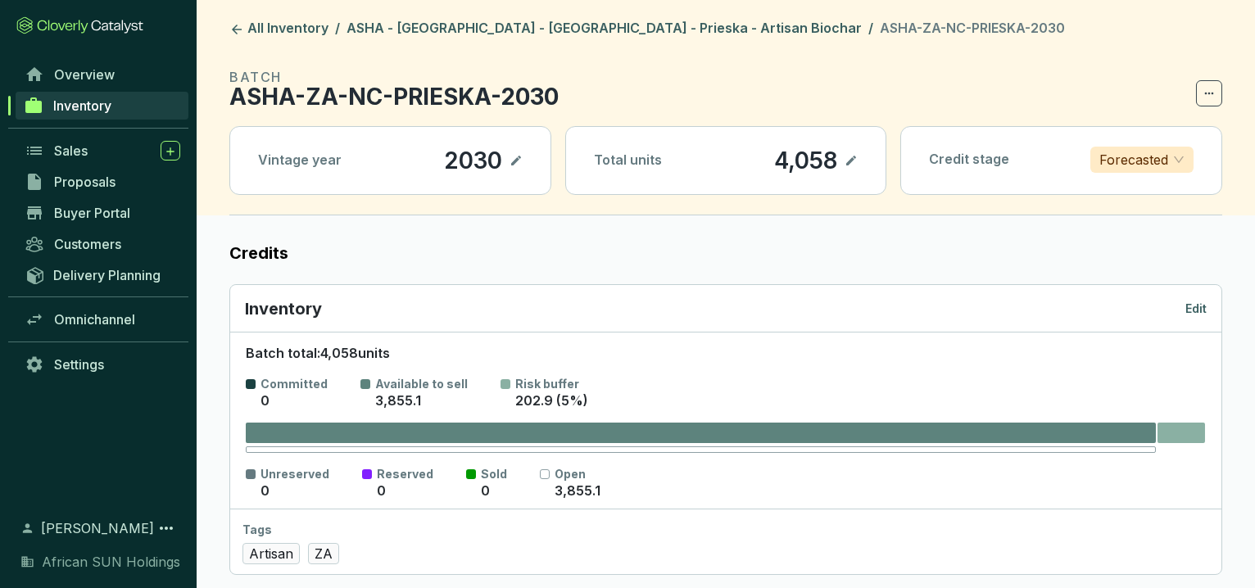
click at [1205, 93] on icon at bounding box center [1209, 94] width 9 height 2
click at [1162, 140] on p "Delete batch" at bounding box center [1165, 136] width 79 height 18
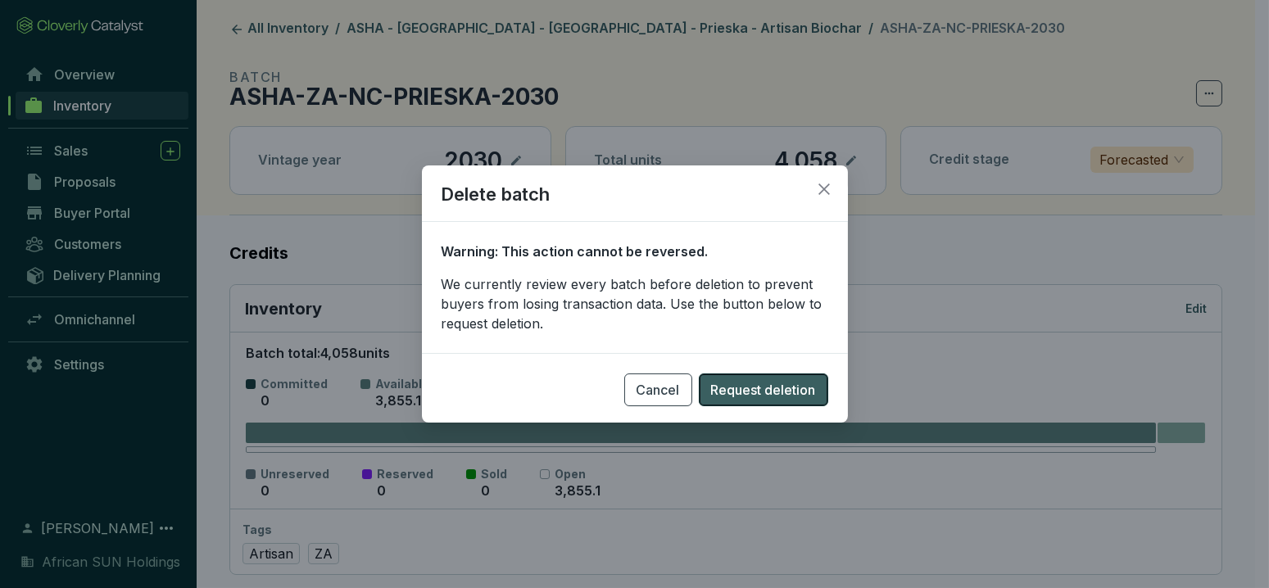
click at [755, 391] on span "Request deletion" at bounding box center [763, 390] width 105 height 20
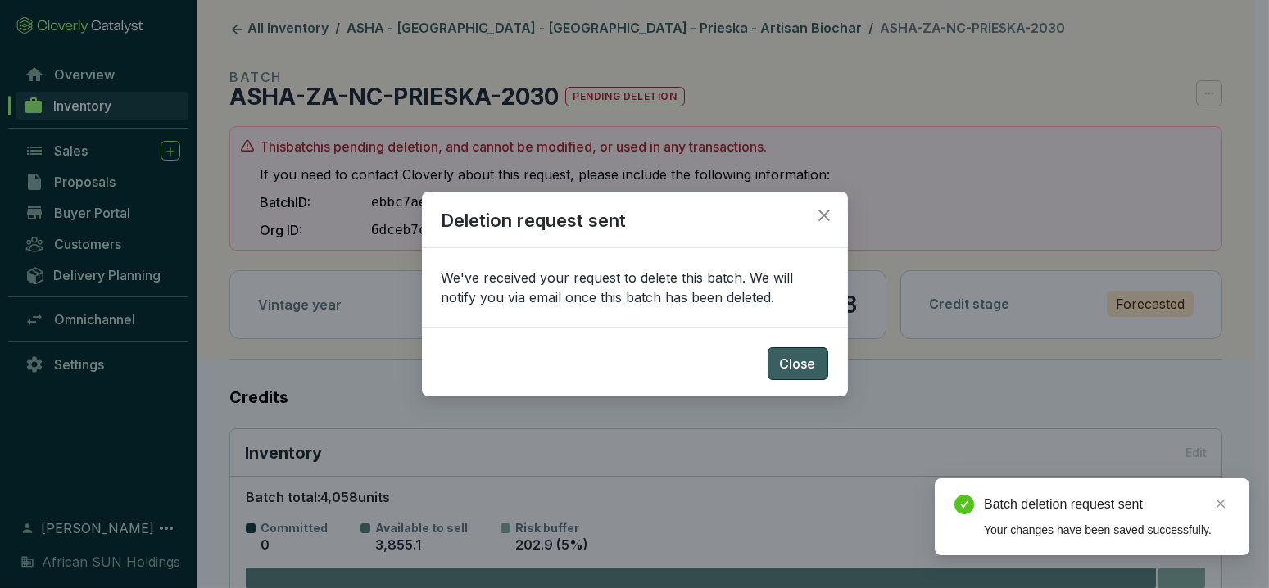
click at [804, 358] on span "Close" at bounding box center [798, 364] width 36 height 20
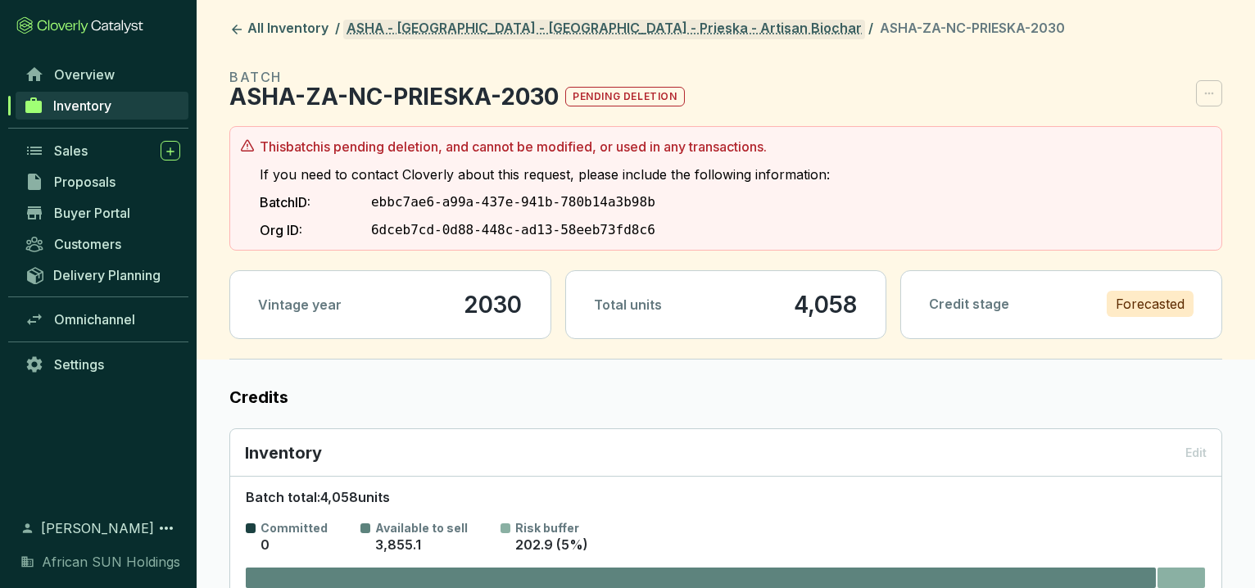
click at [404, 30] on link "ASHA - South Africa - Northern Cape - Prieska - Artisan Biochar" at bounding box center [604, 30] width 522 height 20
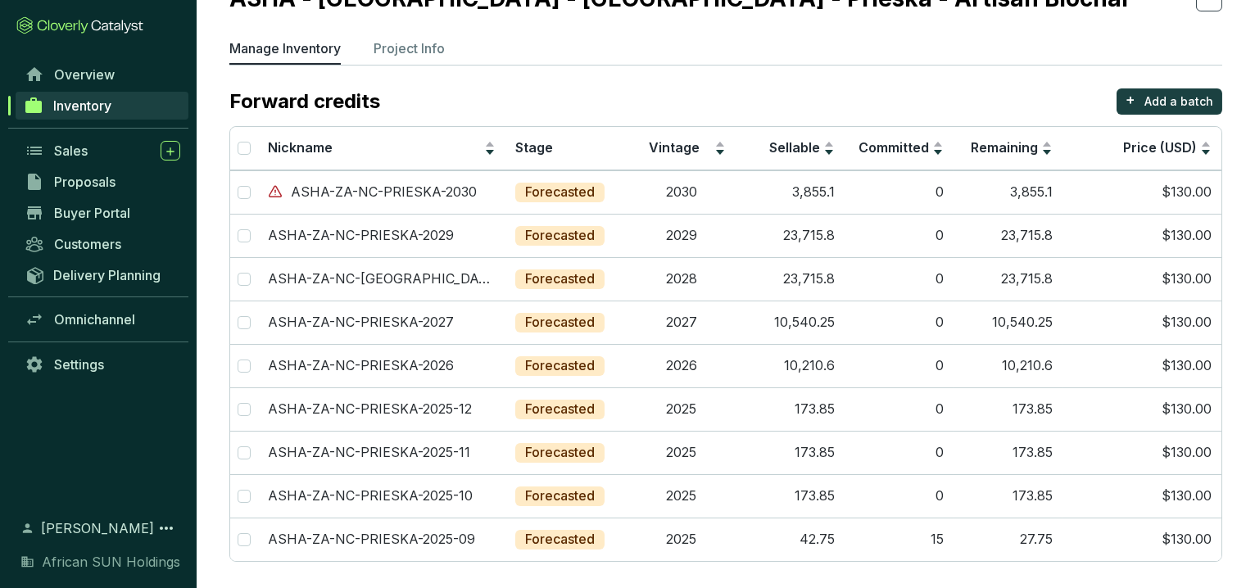
scroll to position [182, 0]
